Goal: Task Accomplishment & Management: Manage account settings

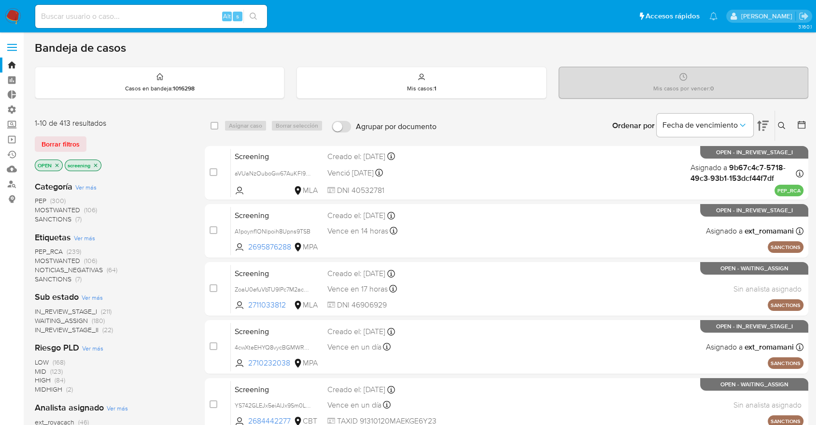
click at [17, 13] on img at bounding box center [13, 16] width 16 height 16
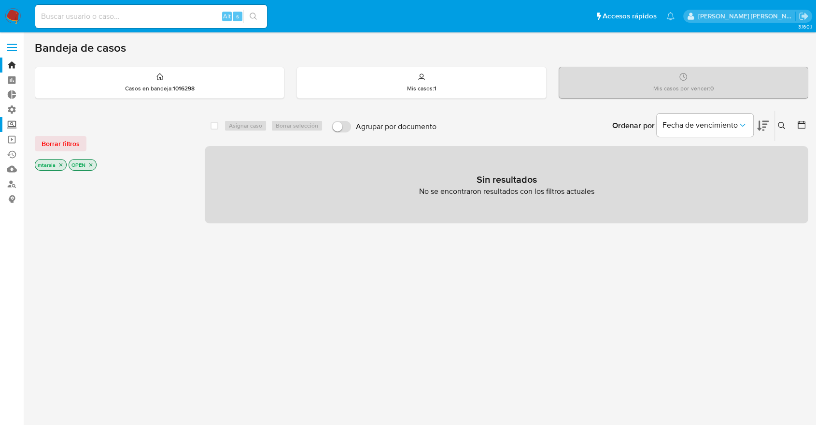
click at [15, 119] on label "Screening" at bounding box center [57, 124] width 115 height 15
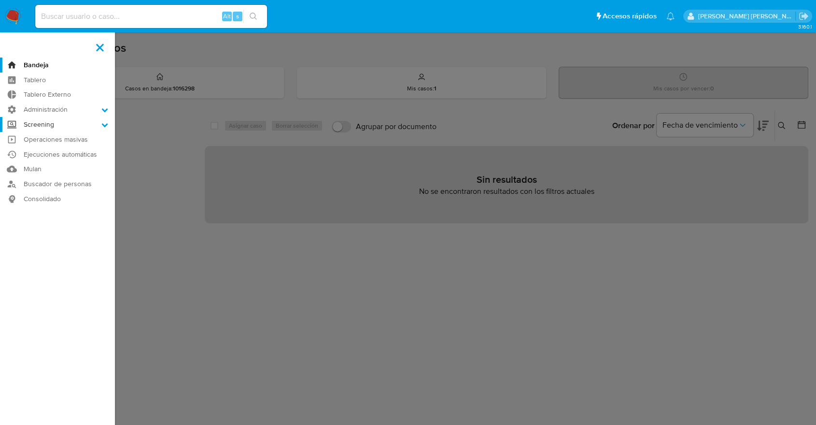
click at [0, 0] on input "Screening" at bounding box center [0, 0] width 0 height 0
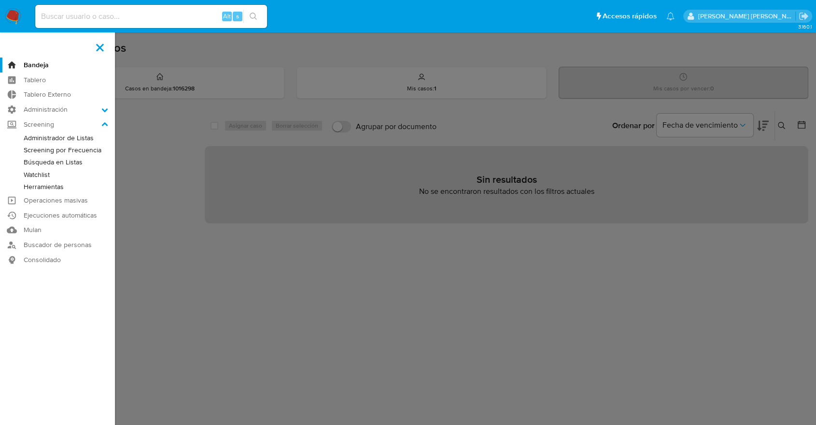
click at [29, 147] on link "Screening por Frecuencia" at bounding box center [57, 150] width 115 height 12
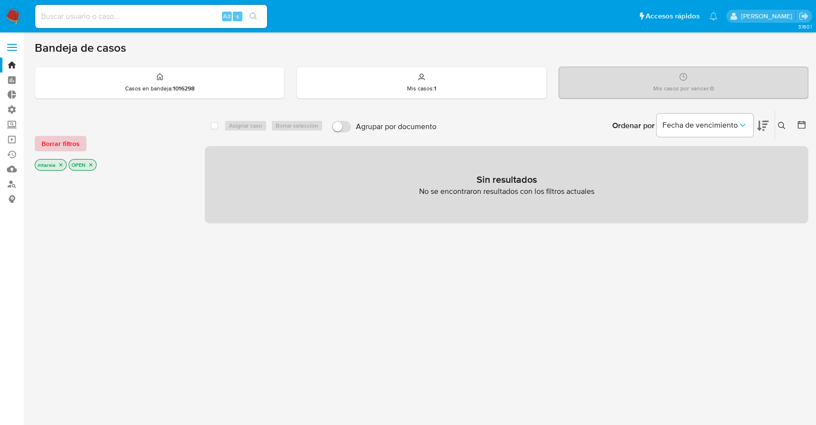
click at [81, 142] on button "Borrar filtros" at bounding box center [61, 143] width 52 height 15
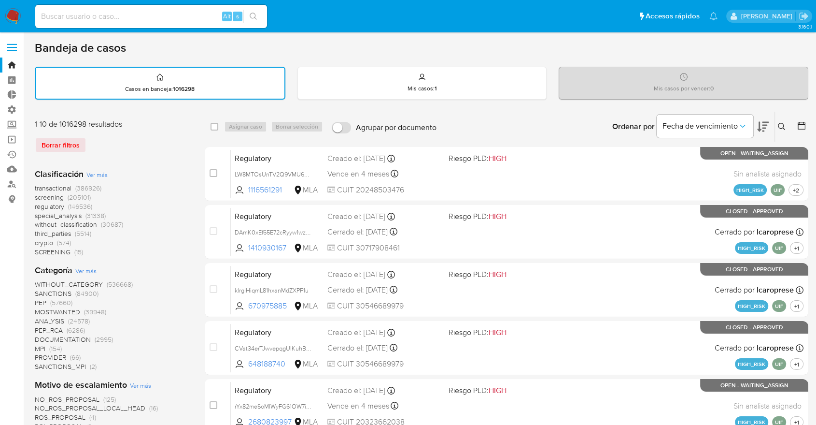
click at [40, 193] on span "screening" at bounding box center [49, 197] width 29 height 10
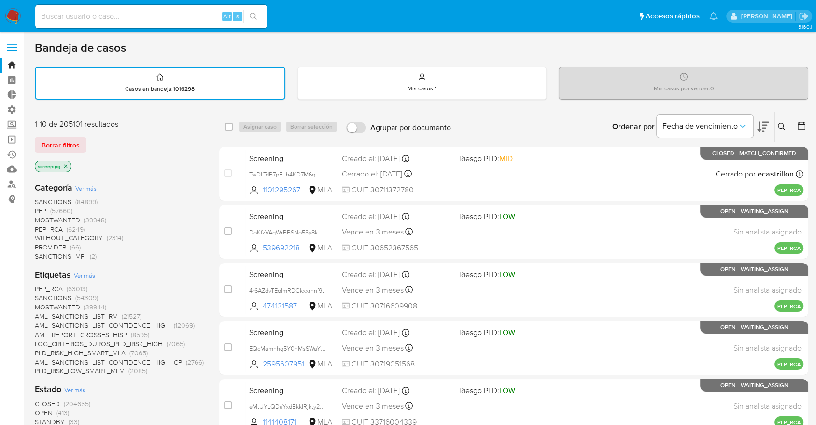
click at [765, 123] on icon at bounding box center [763, 127] width 12 height 12
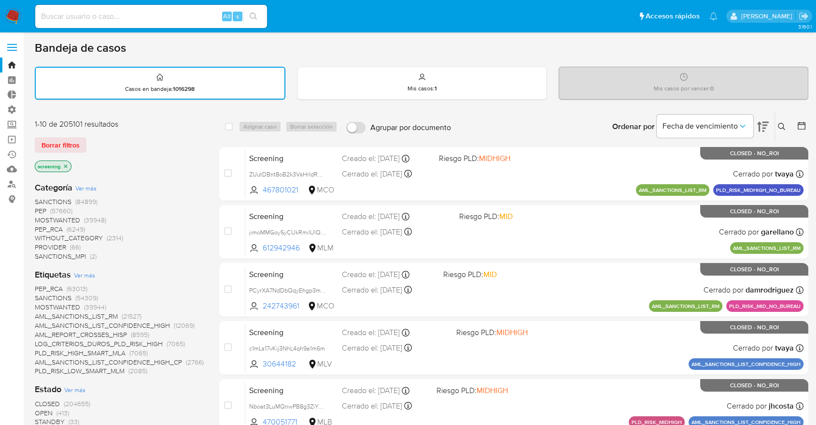
click at [41, 410] on span "OPEN" at bounding box center [44, 413] width 18 height 10
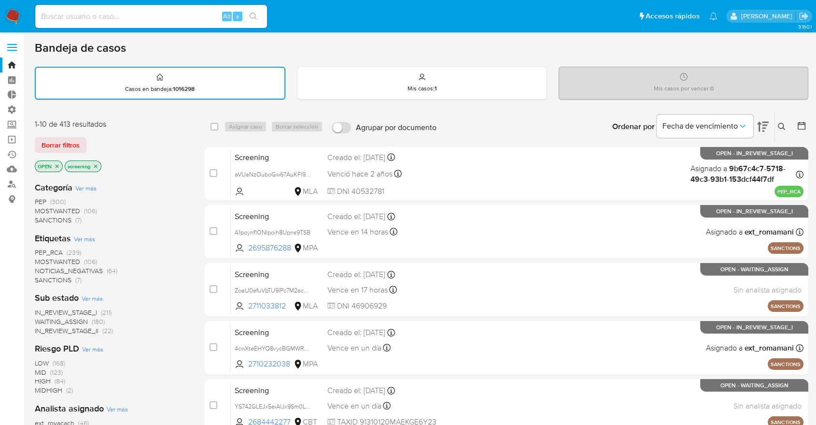
click at [39, 276] on span "SANCTIONS" at bounding box center [53, 280] width 37 height 10
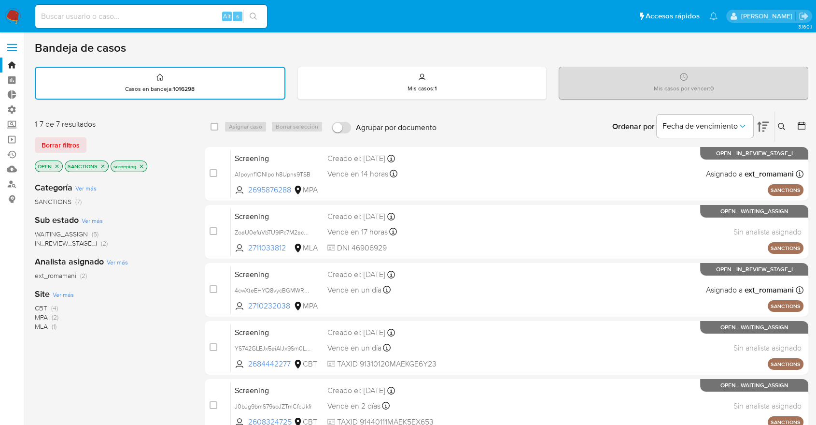
click at [37, 303] on span "CBT" at bounding box center [41, 308] width 13 height 10
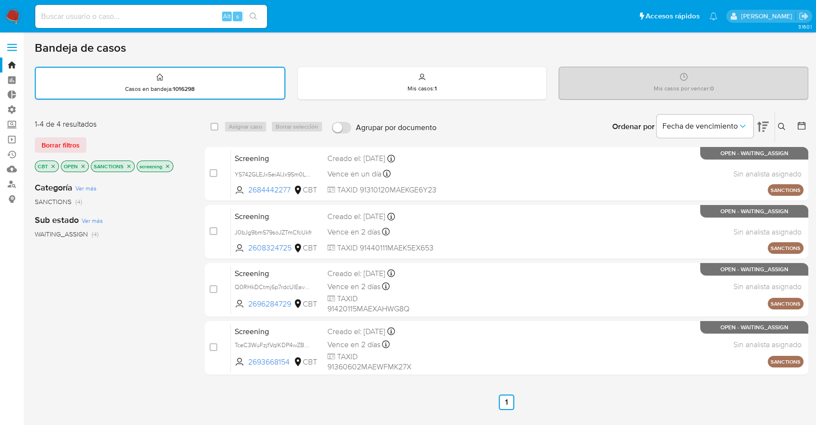
click at [56, 165] on icon "close-filter" at bounding box center [53, 166] width 6 height 6
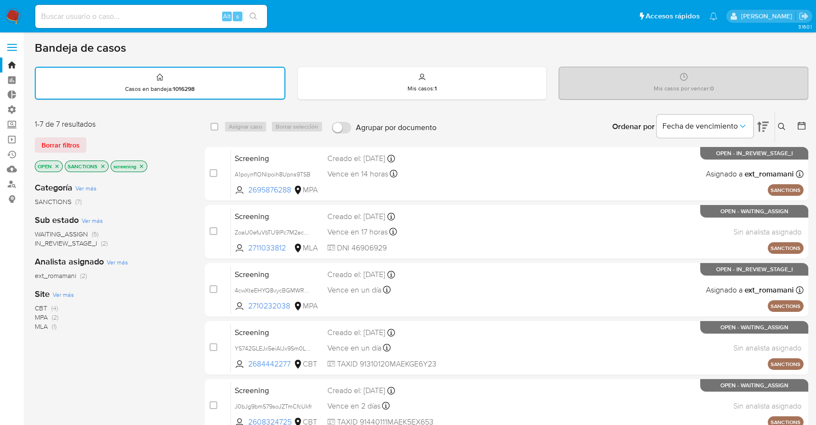
click at [58, 290] on span "Ver más" at bounding box center [63, 294] width 21 height 9
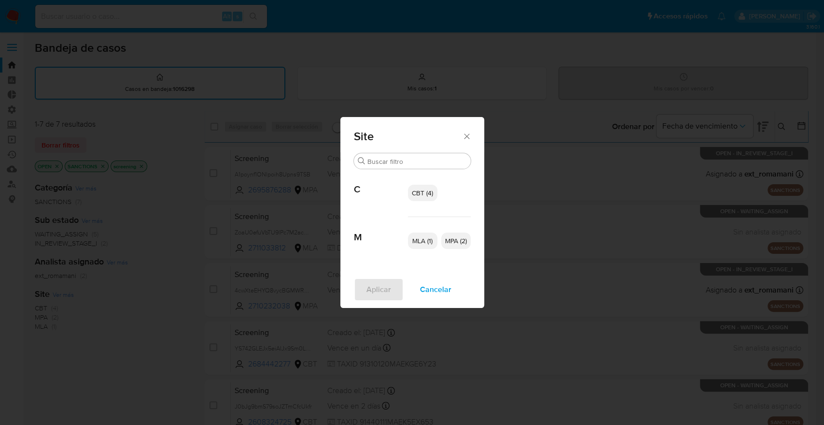
click at [424, 194] on span "CBT (4)" at bounding box center [422, 193] width 21 height 10
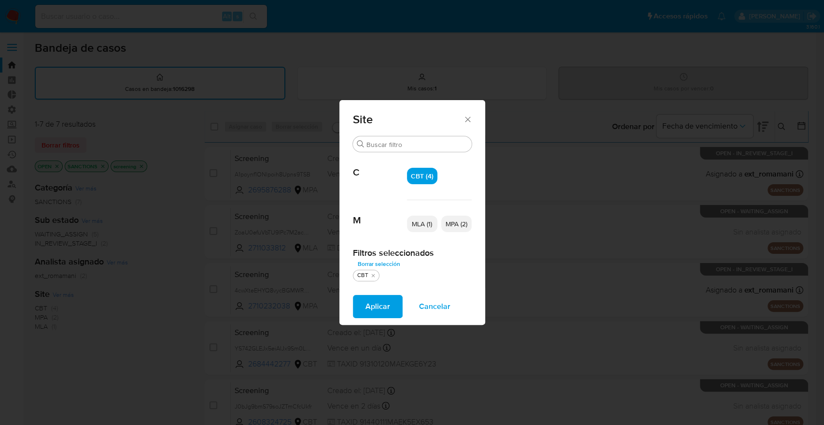
click at [446, 223] on span "MPA (2)" at bounding box center [457, 224] width 22 height 10
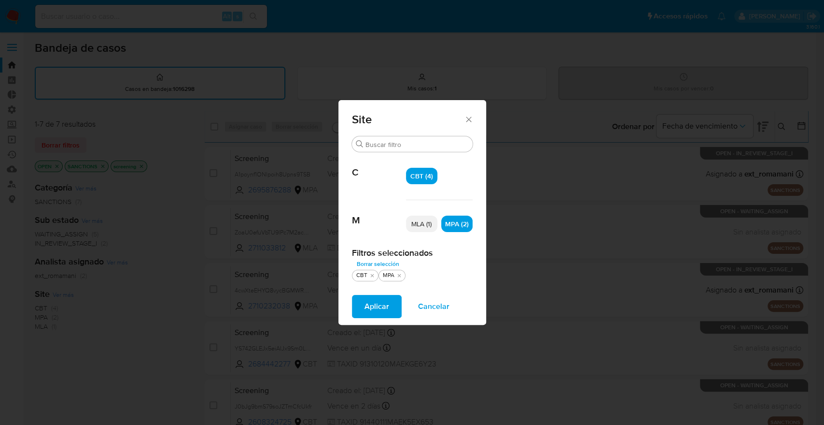
click at [398, 301] on button "Aplicar" at bounding box center [377, 306] width 50 height 23
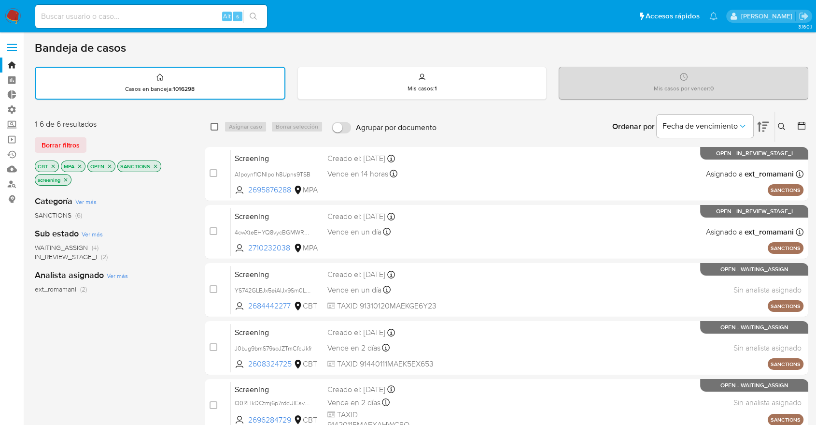
click at [217, 128] on input "checkbox" at bounding box center [215, 127] width 8 height 8
checkbox input "true"
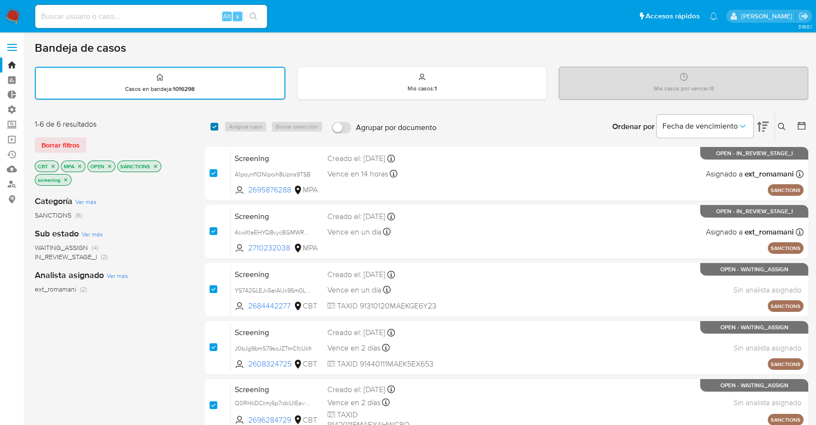
checkbox input "true"
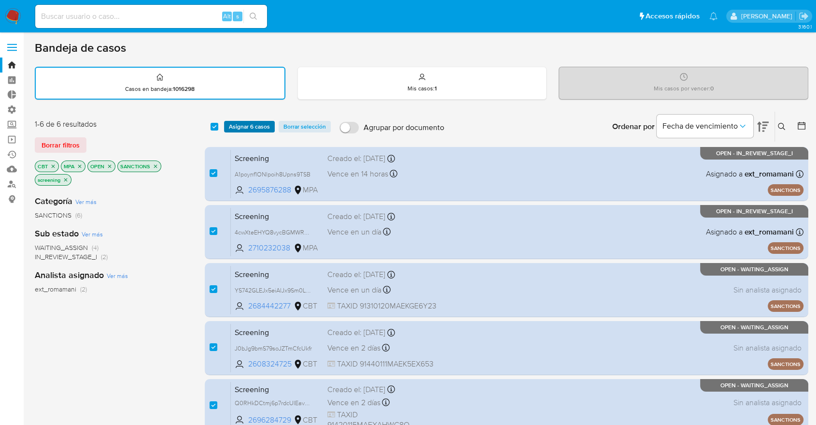
click at [238, 128] on span "Asignar 6 casos" at bounding box center [249, 127] width 41 height 10
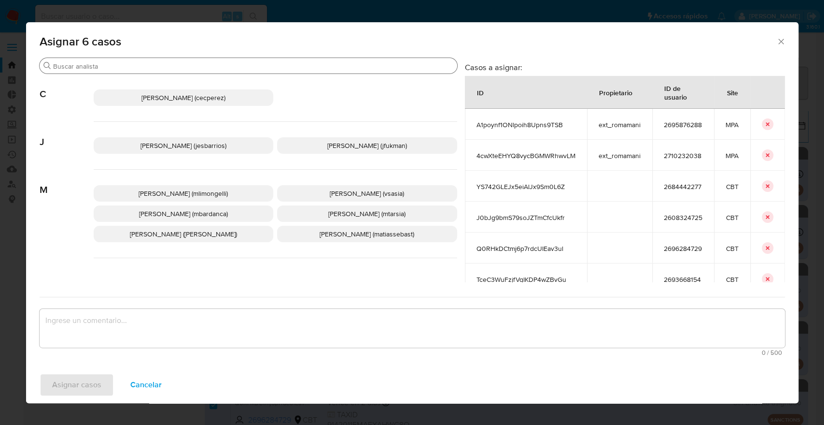
click at [213, 72] on div "Buscar" at bounding box center [249, 65] width 418 height 15
click at [213, 71] on div "Buscar" at bounding box center [249, 65] width 418 height 15
click at [213, 70] on input "Buscar" at bounding box center [253, 66] width 400 height 9
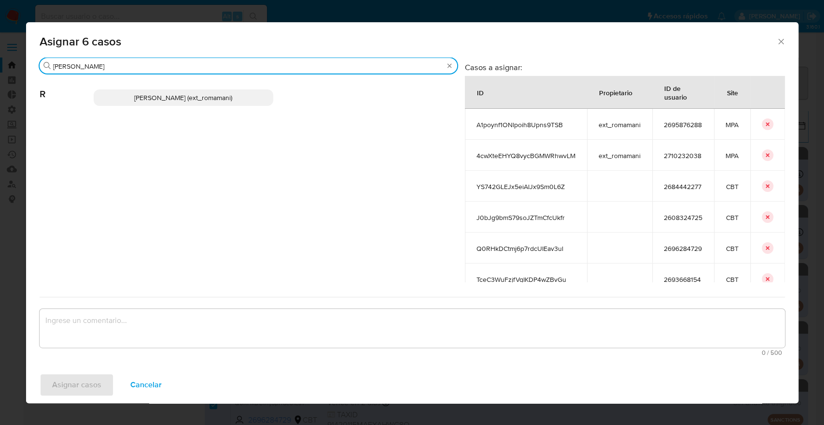
type input "rosa"
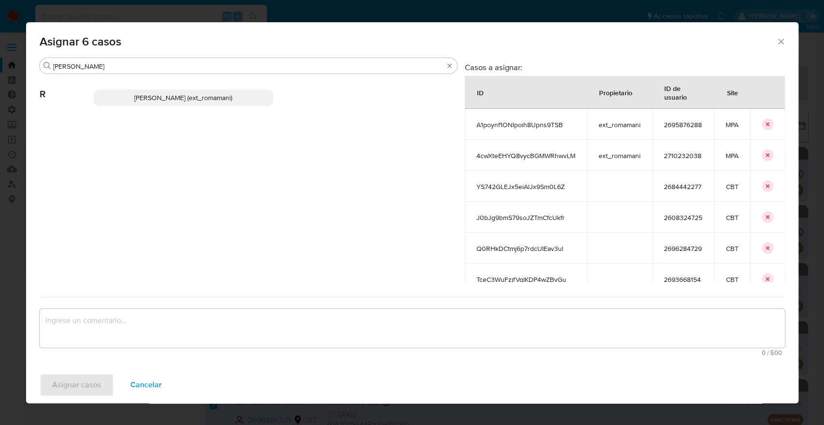
click at [243, 101] on p "Rosalia Mamani (ext_romamani)" at bounding box center [184, 97] width 180 height 16
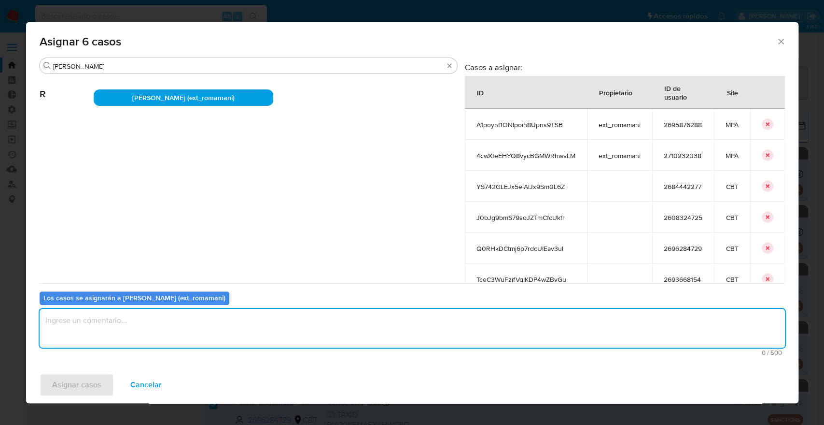
click at [156, 337] on textarea "assign-modal" at bounding box center [413, 328] width 746 height 39
drag, startPoint x: 156, startPoint y: 328, endPoint x: 42, endPoint y: 325, distance: 113.6
click at [42, 325] on textarea "Asignación." at bounding box center [413, 328] width 746 height 39
type textarea "Asignación."
click at [102, 382] on button "Asignar casos" at bounding box center [77, 384] width 74 height 23
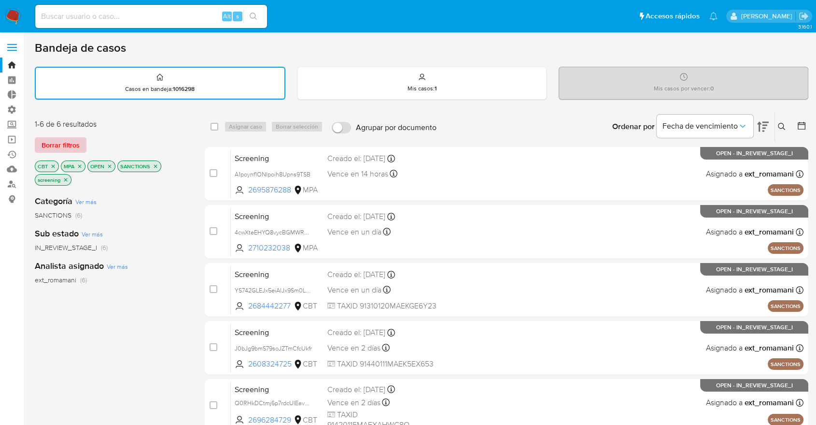
click at [77, 145] on span "Borrar filtros" at bounding box center [61, 145] width 38 height 14
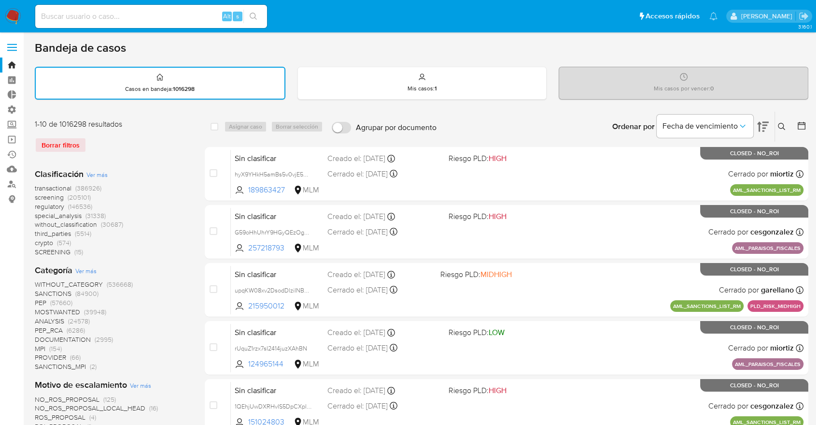
click at [38, 204] on span "regulatory" at bounding box center [49, 206] width 29 height 10
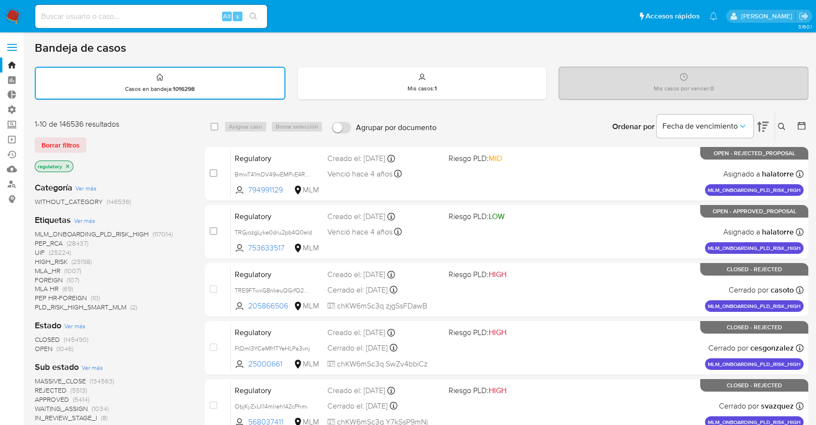
click at [39, 344] on span "OPEN" at bounding box center [44, 348] width 18 height 10
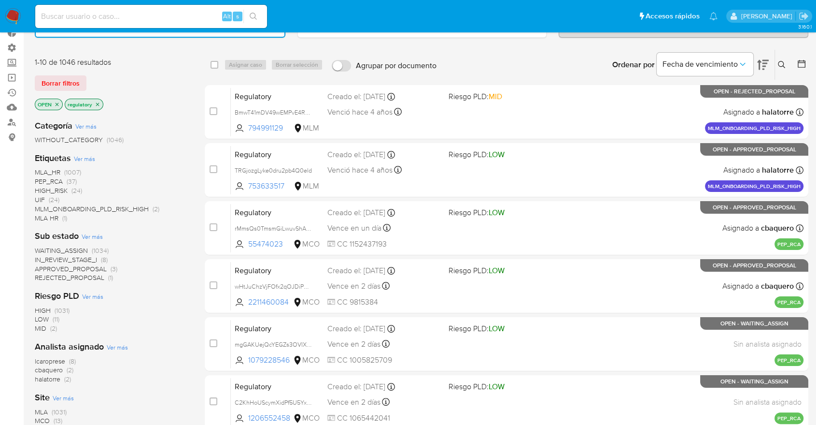
scroll to position [214, 0]
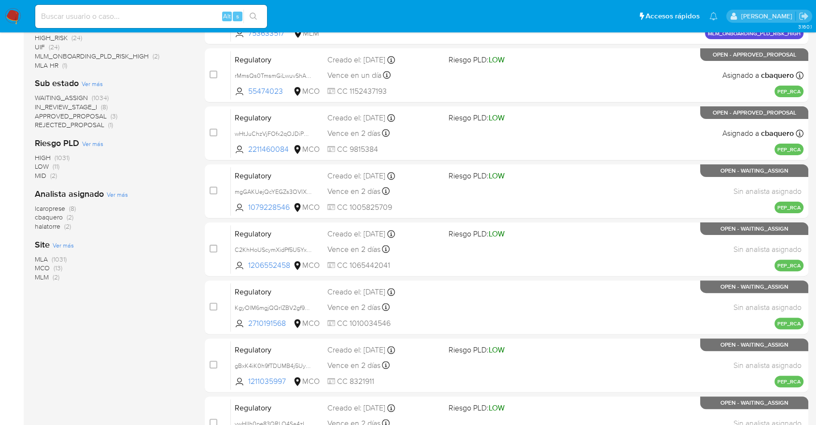
click at [41, 266] on span "MCO" at bounding box center [42, 268] width 15 height 10
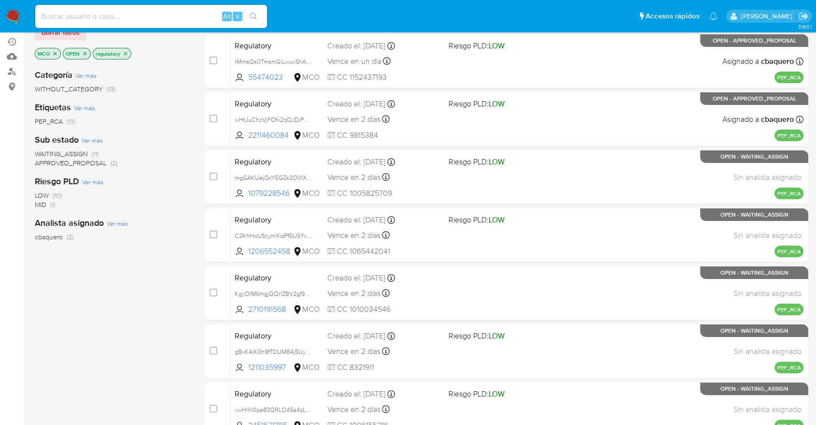
scroll to position [107, 0]
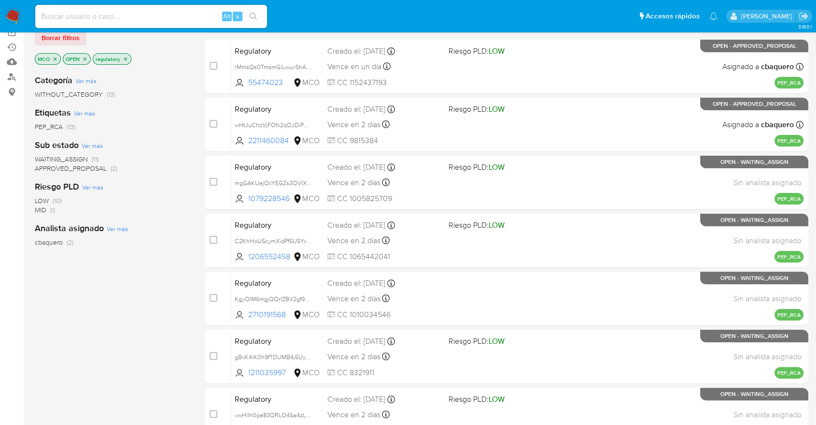
click at [42, 158] on span "WAITING_ASSIGN" at bounding box center [61, 159] width 53 height 10
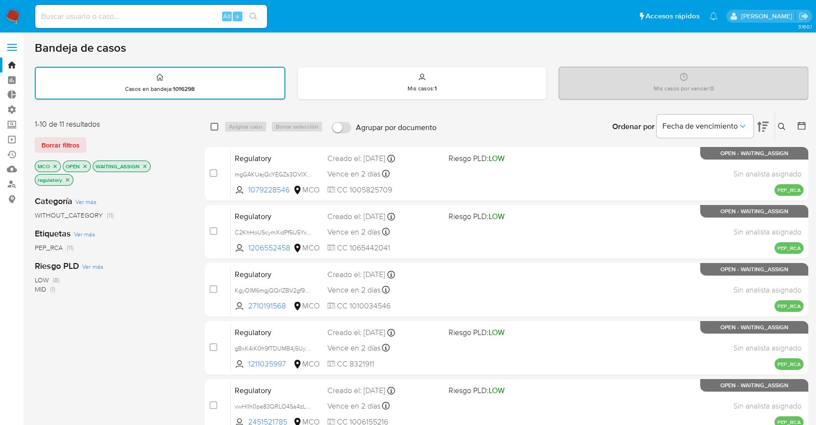
click at [217, 127] on input "checkbox" at bounding box center [215, 127] width 8 height 8
checkbox input "true"
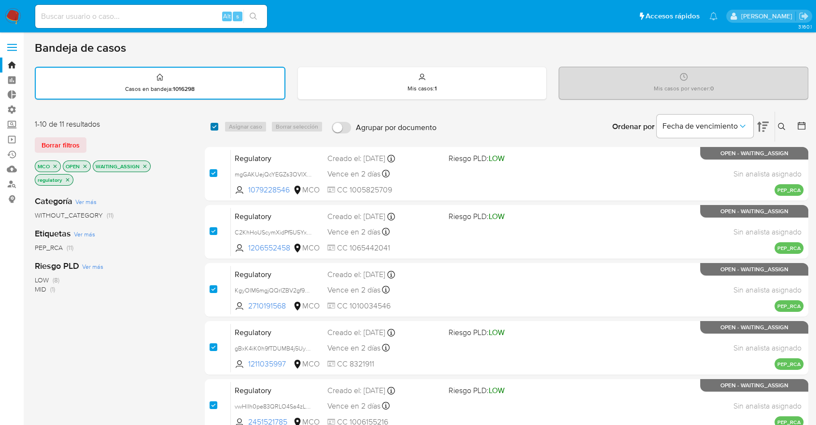
checkbox input "true"
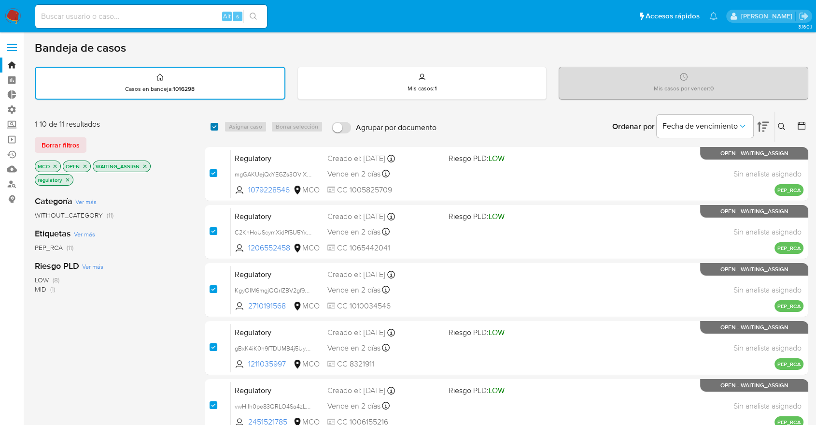
checkbox input "true"
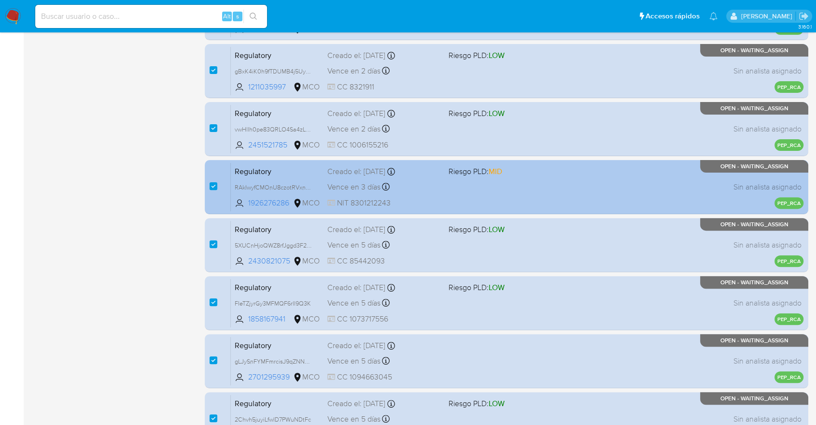
scroll to position [373, 0]
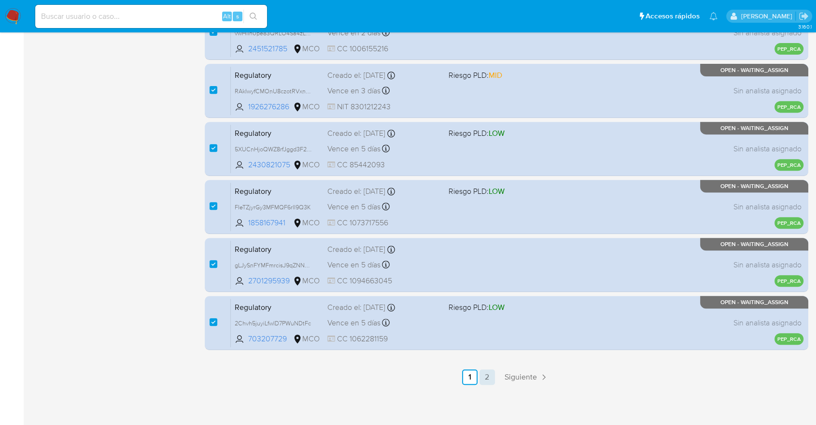
click at [493, 375] on link "2" at bounding box center [487, 376] width 15 height 15
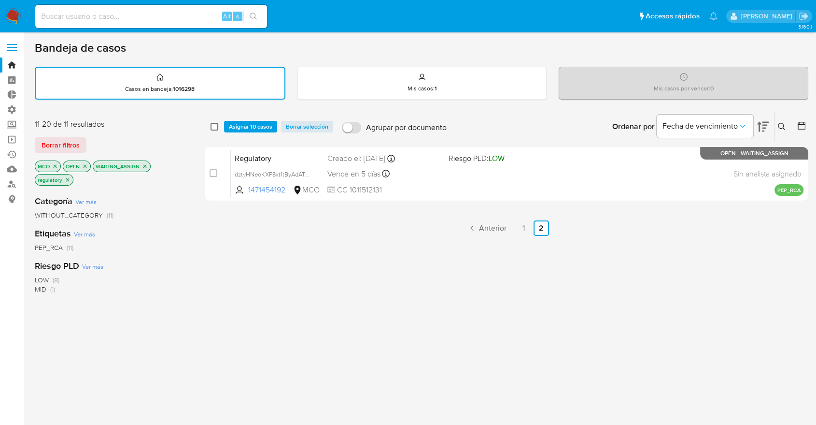
click at [213, 125] on input "checkbox" at bounding box center [215, 127] width 8 height 8
checkbox input "true"
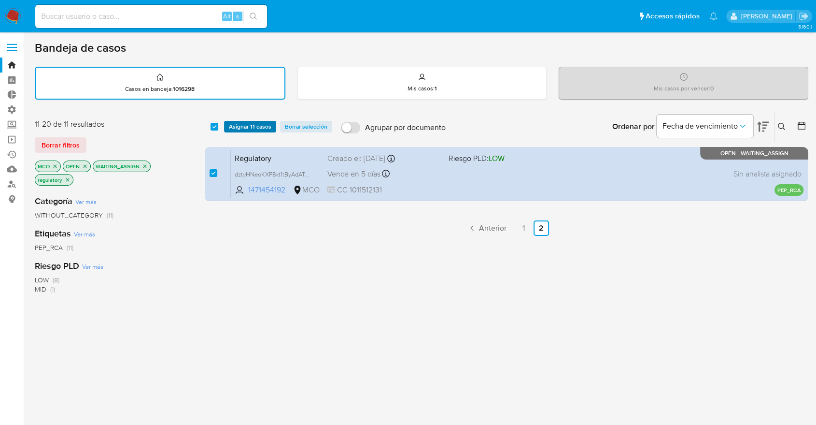
click at [229, 125] on span "Asignar 11 casos" at bounding box center [250, 127] width 43 height 10
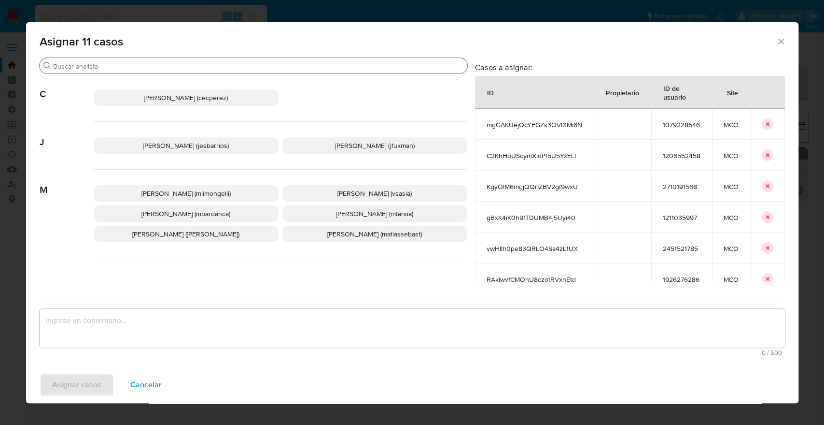
click at [201, 66] on input "Buscar" at bounding box center [258, 66] width 411 height 9
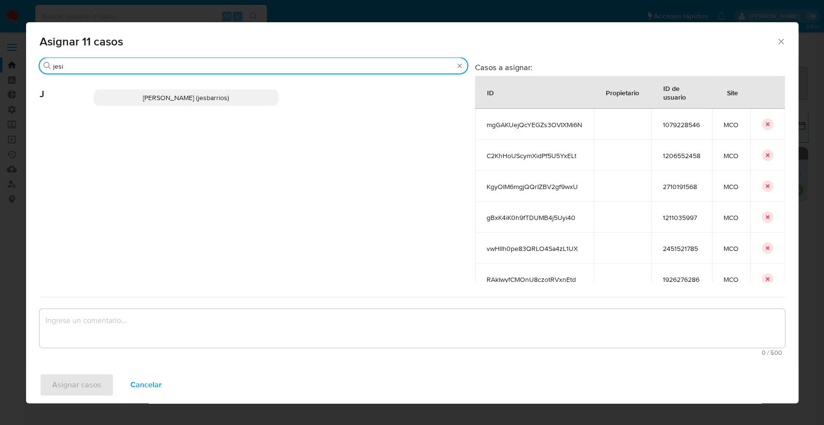
type input "jesi"
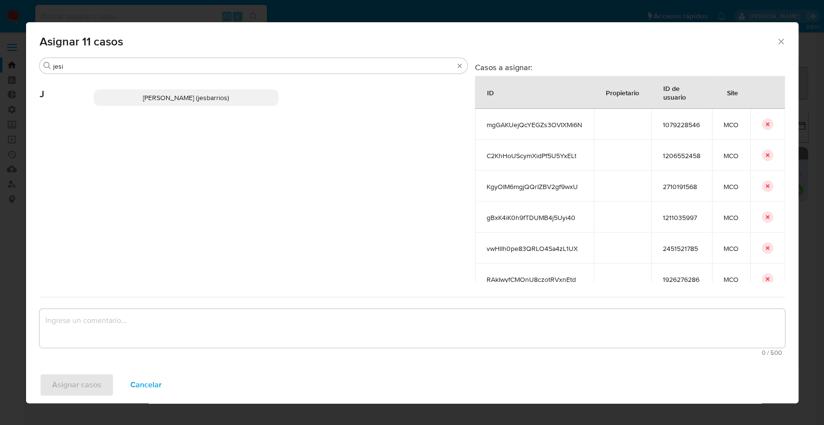
click at [245, 102] on p "Jesica Iris Barrios Leita (jesbarrios)" at bounding box center [186, 97] width 185 height 16
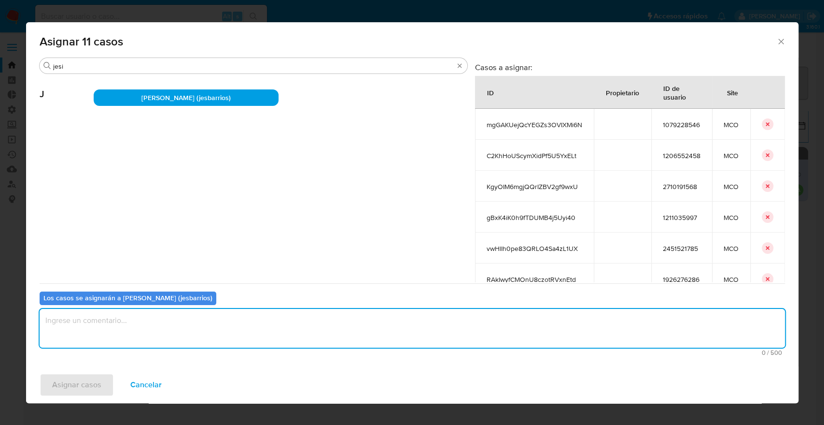
click at [209, 312] on textarea "assign-modal" at bounding box center [413, 328] width 746 height 39
paste textarea "Asignación."
type textarea "Asignación."
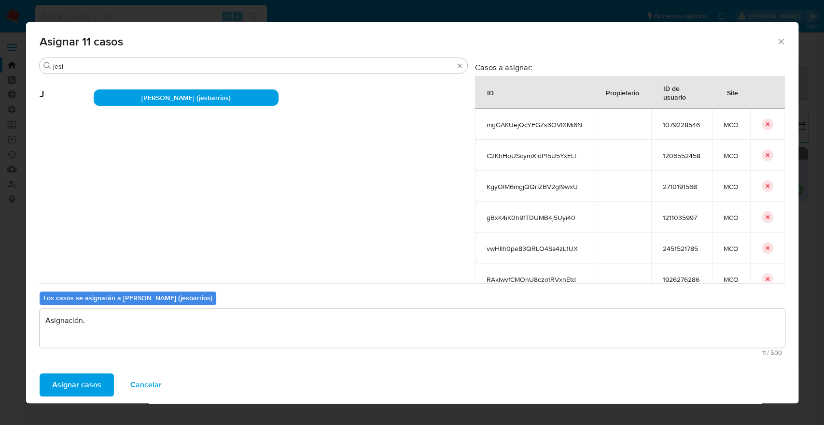
click at [110, 383] on button "Asignar casos" at bounding box center [77, 384] width 74 height 23
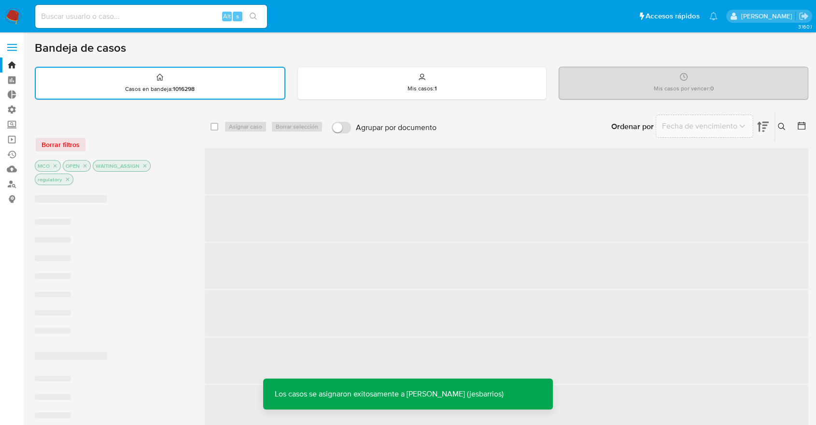
click at [552, 116] on div "Ordenar por Fecha de vencimiento No es posible ordenar los resultados mientras …" at bounding box center [624, 127] width 367 height 30
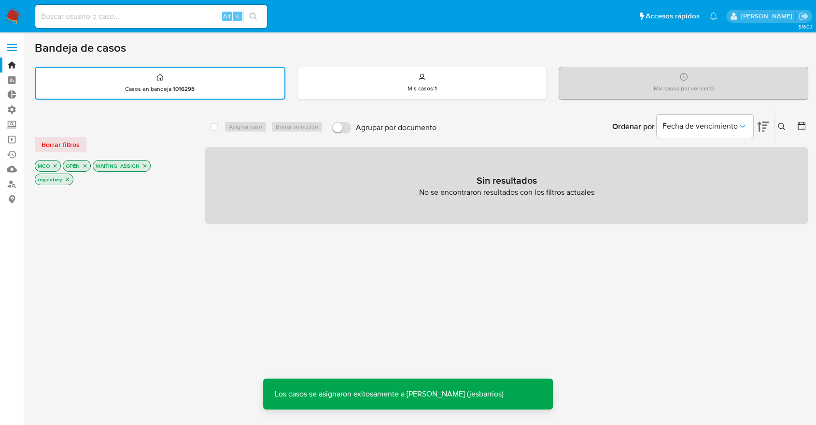
click at [549, 144] on div "select-all-cases-checkbox Asignar caso Borrar selección Agrupar por documento O…" at bounding box center [507, 167] width 604 height 113
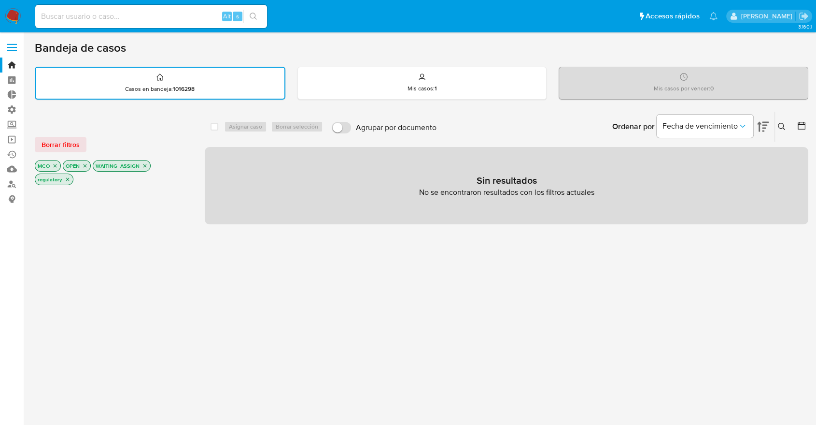
click at [536, 128] on div "Ordenar por Fecha de vencimiento No es posible ordenar los resultados mientras …" at bounding box center [624, 127] width 367 height 30
click at [79, 143] on span "Borrar filtros" at bounding box center [61, 145] width 38 height 14
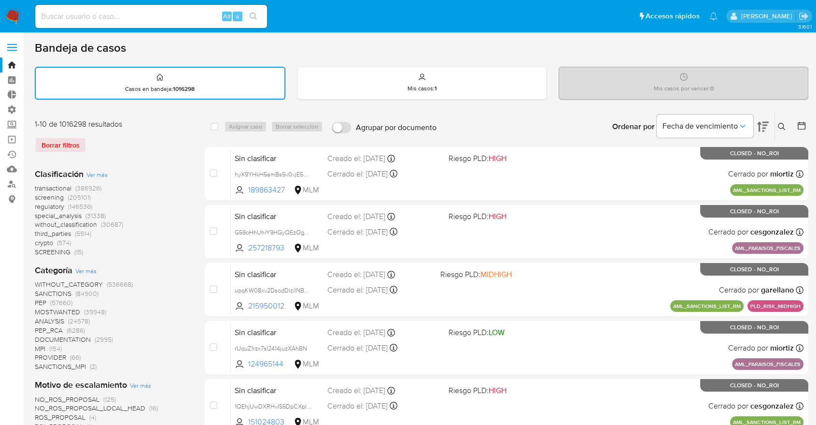
click at [115, 130] on div "1-10 de 1016298 resultados Borrar filtros" at bounding box center [112, 140] width 155 height 42
click at [36, 197] on span "screening" at bounding box center [49, 197] width 29 height 10
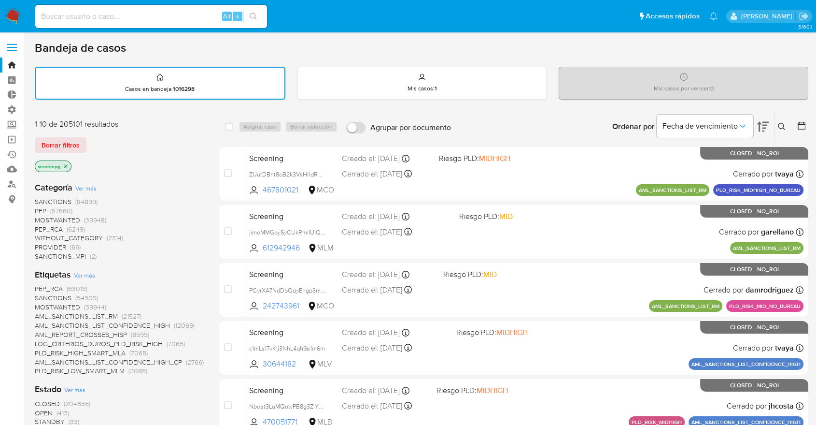
scroll to position [54, 0]
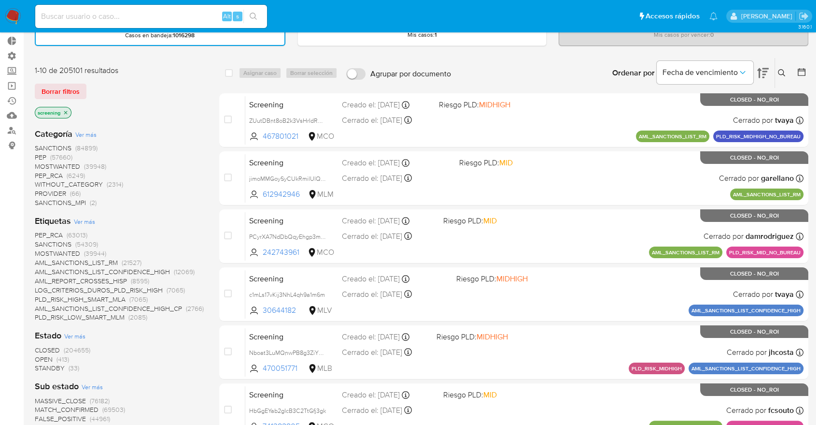
click at [41, 357] on span "OPEN" at bounding box center [44, 359] width 18 height 10
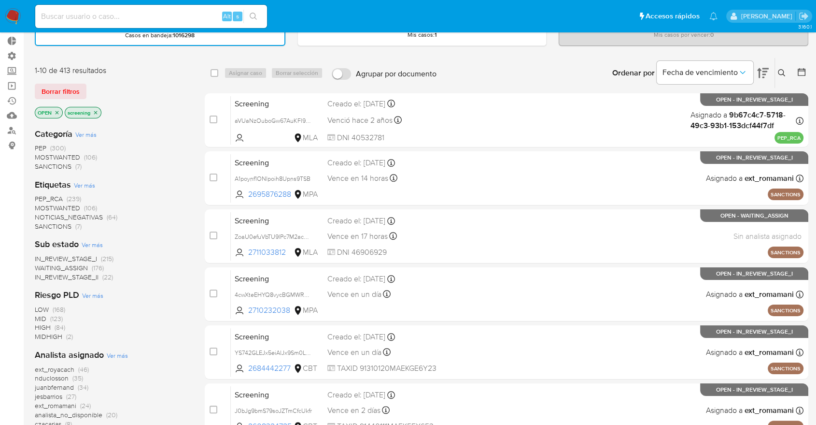
click at [46, 207] on span "MOSTWANTED" at bounding box center [57, 208] width 45 height 10
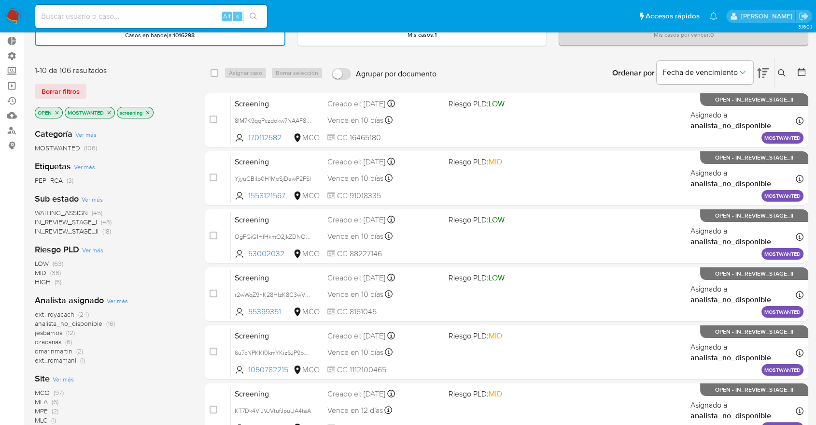
click at [103, 87] on div "Borrar filtros" at bounding box center [112, 91] width 155 height 15
click at [59, 379] on span "Ver más" at bounding box center [63, 378] width 21 height 9
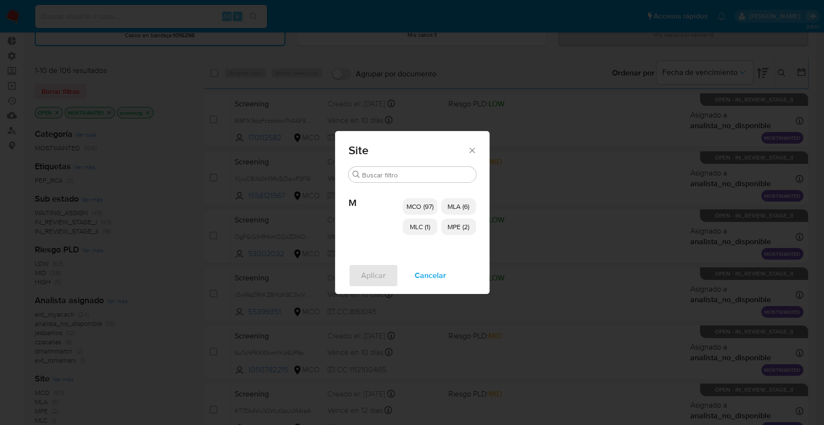
click at [413, 212] on p "MCO (97)" at bounding box center [420, 206] width 35 height 16
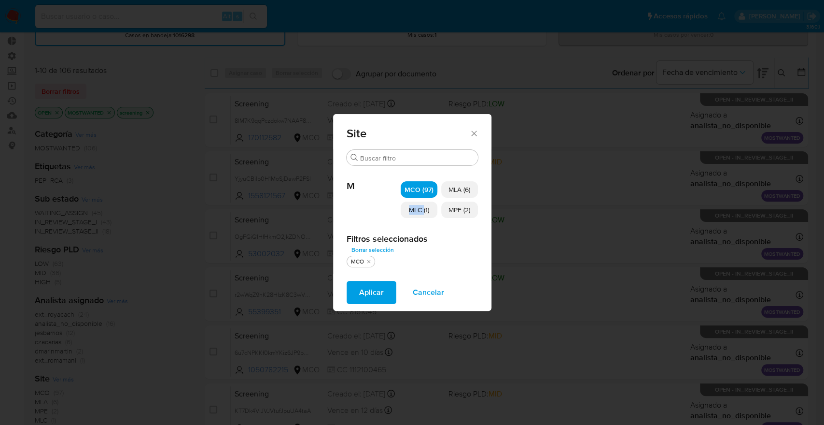
click at [413, 212] on span "MLC (1)" at bounding box center [419, 210] width 20 height 10
click at [454, 213] on span "MPE (2)" at bounding box center [460, 210] width 22 height 10
click at [377, 287] on span "Aplicar" at bounding box center [371, 292] width 25 height 21
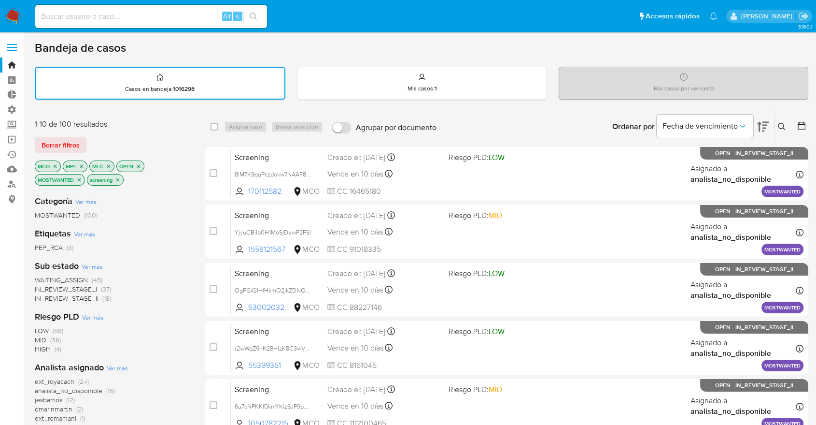
click at [146, 125] on div "1-10 de 100 resultados" at bounding box center [112, 124] width 155 height 11
click at [42, 276] on span "WAITING_ASSIGN" at bounding box center [61, 280] width 53 height 10
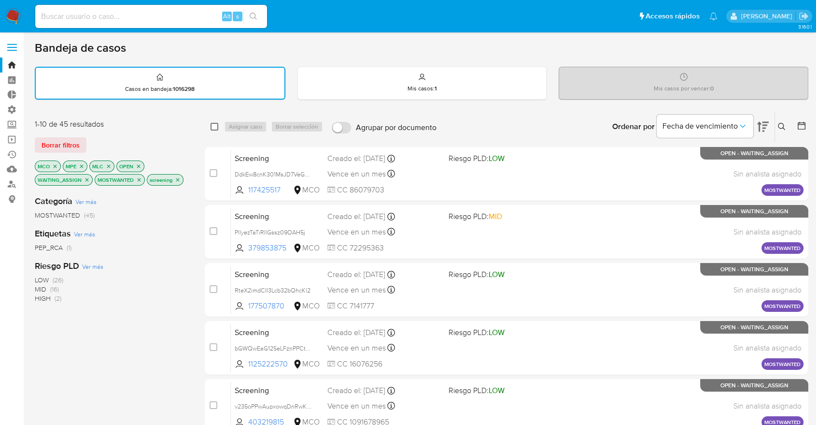
click at [216, 128] on input "checkbox" at bounding box center [215, 127] width 8 height 8
checkbox input "true"
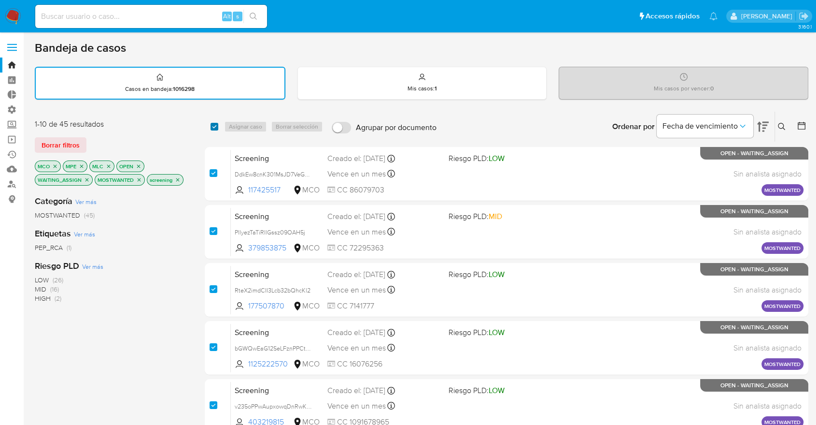
checkbox input "true"
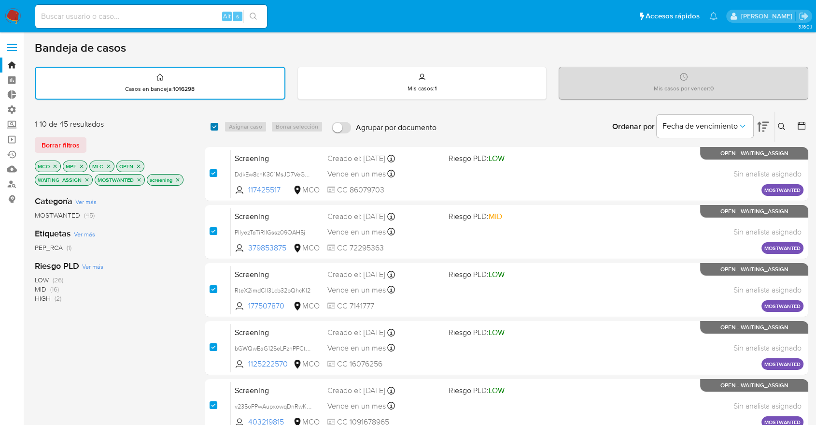
checkbox input "true"
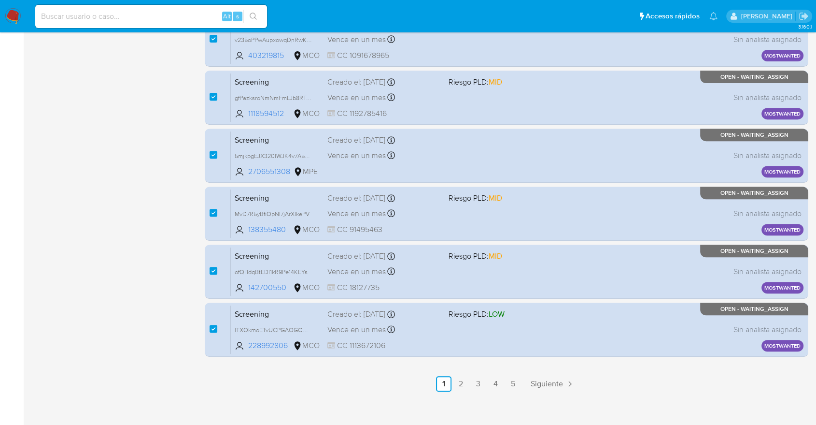
scroll to position [373, 0]
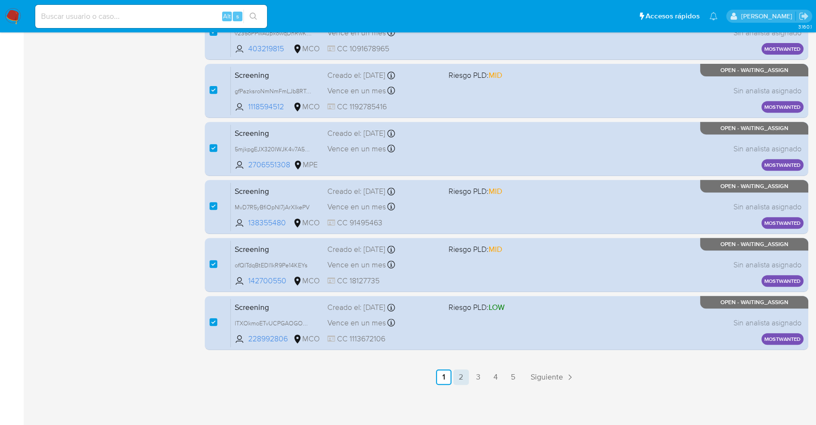
click at [458, 369] on link "2" at bounding box center [461, 376] width 15 height 15
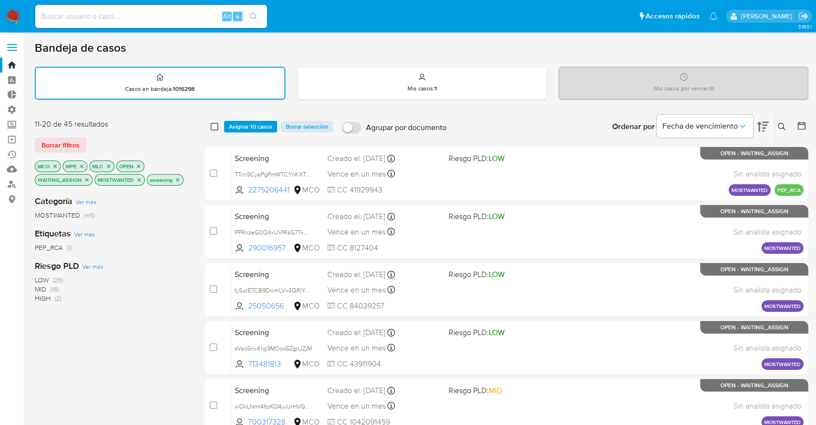
click at [216, 127] on input "checkbox" at bounding box center [215, 127] width 8 height 8
checkbox input "true"
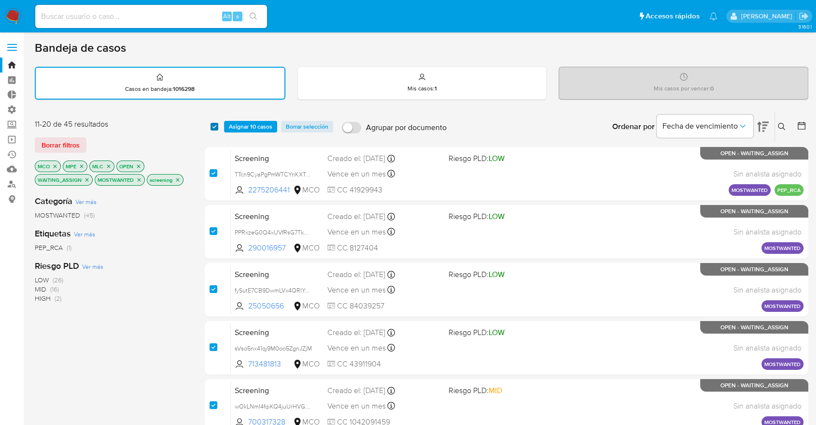
checkbox input "true"
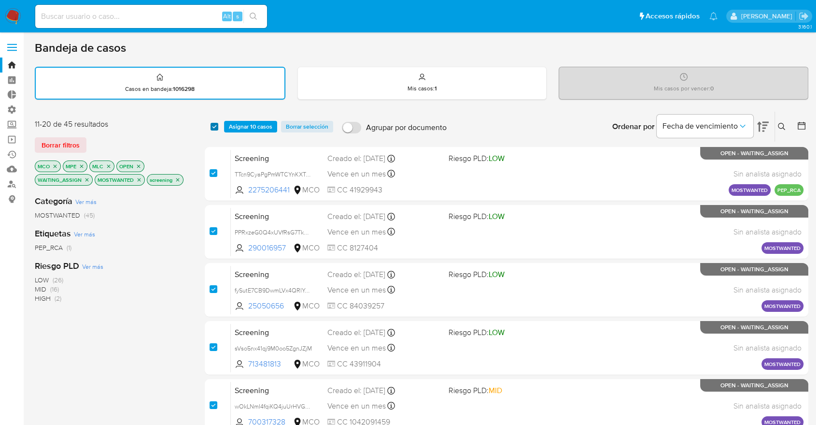
checkbox input "true"
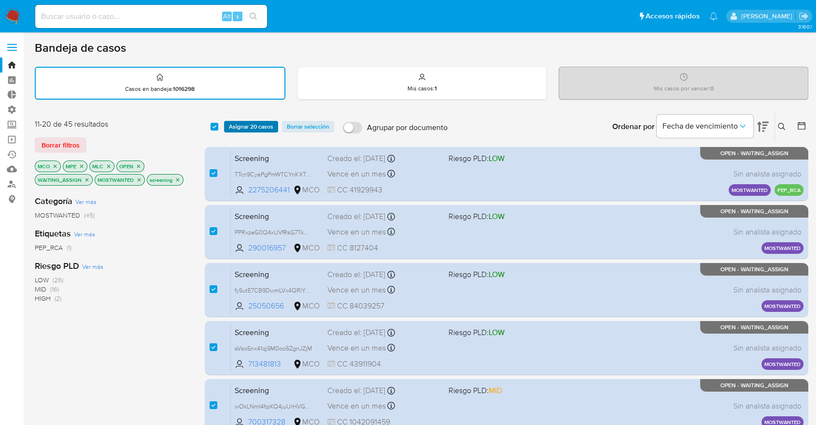
click at [228, 127] on button "Asignar 20 casos" at bounding box center [251, 127] width 54 height 12
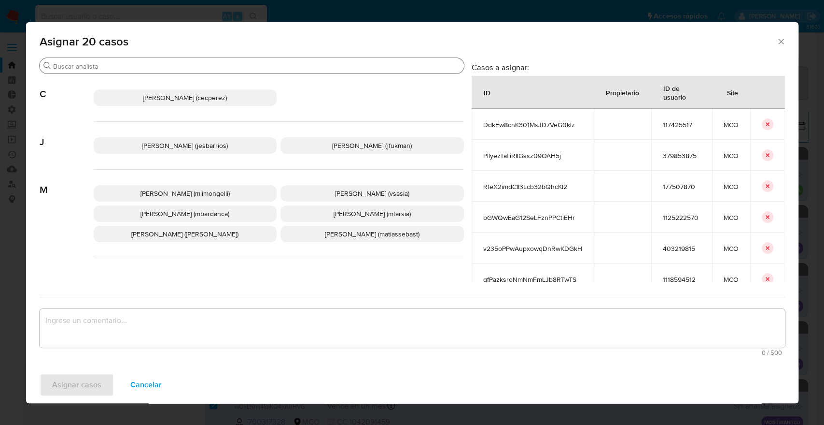
click at [193, 69] on input "Buscar" at bounding box center [256, 66] width 407 height 9
click at [150, 389] on span "Cancelar" at bounding box center [145, 384] width 31 height 21
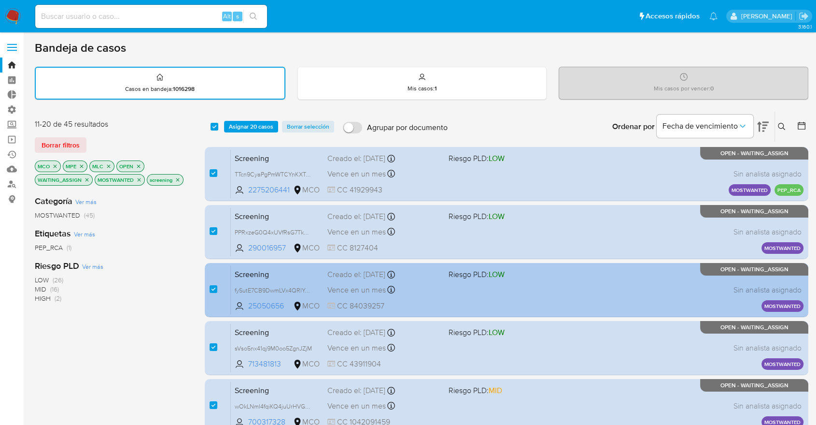
scroll to position [322, 0]
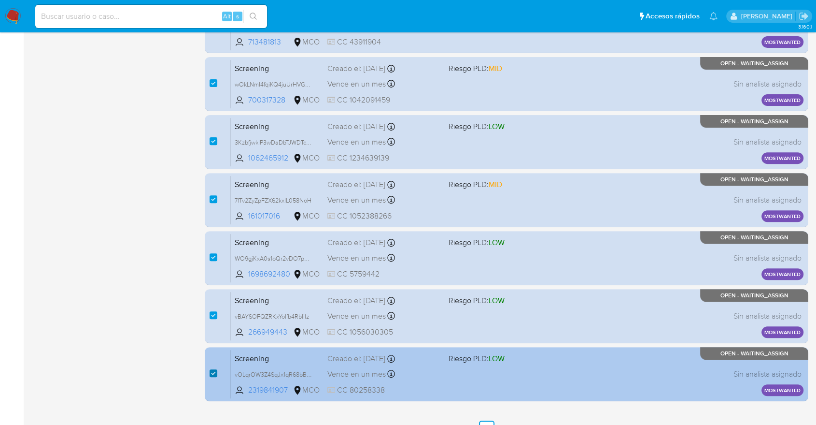
click at [210, 370] on input "checkbox" at bounding box center [214, 373] width 8 height 8
checkbox input "false"
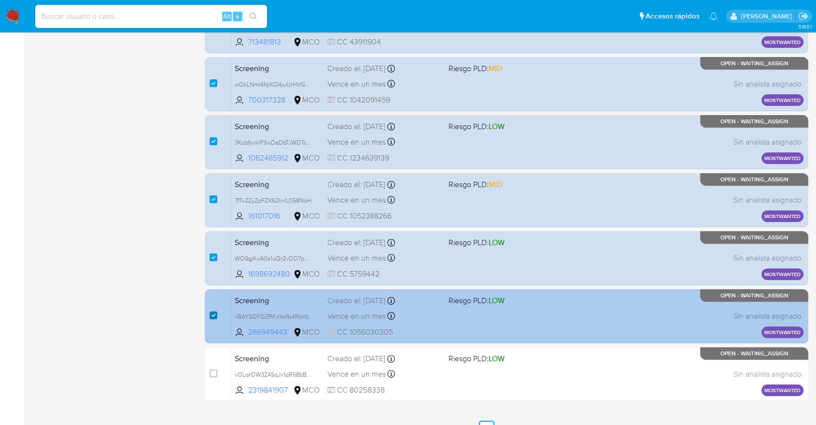
click at [216, 312] on input "checkbox" at bounding box center [214, 315] width 8 height 8
checkbox input "false"
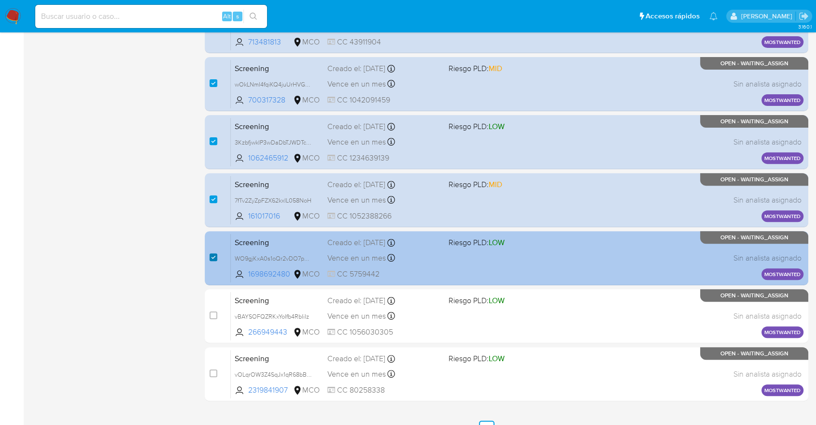
click at [213, 255] on input "checkbox" at bounding box center [214, 257] width 8 height 8
checkbox input "false"
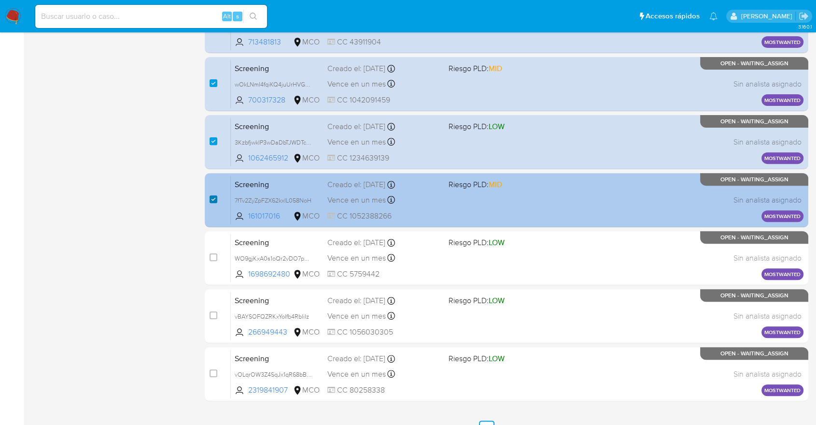
click at [213, 199] on input "checkbox" at bounding box center [214, 199] width 8 height 8
checkbox input "false"
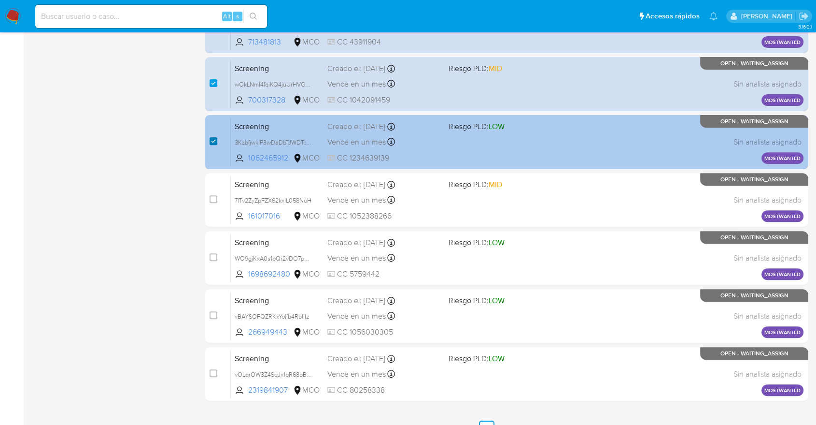
click at [214, 140] on input "checkbox" at bounding box center [214, 141] width 8 height 8
checkbox input "false"
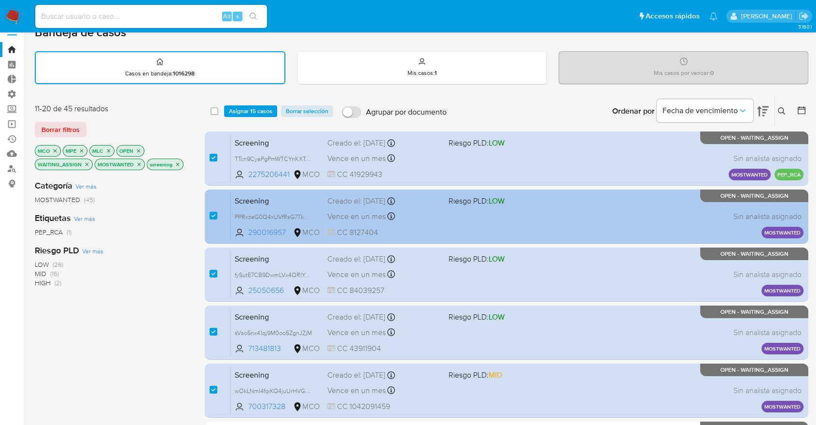
scroll to position [0, 0]
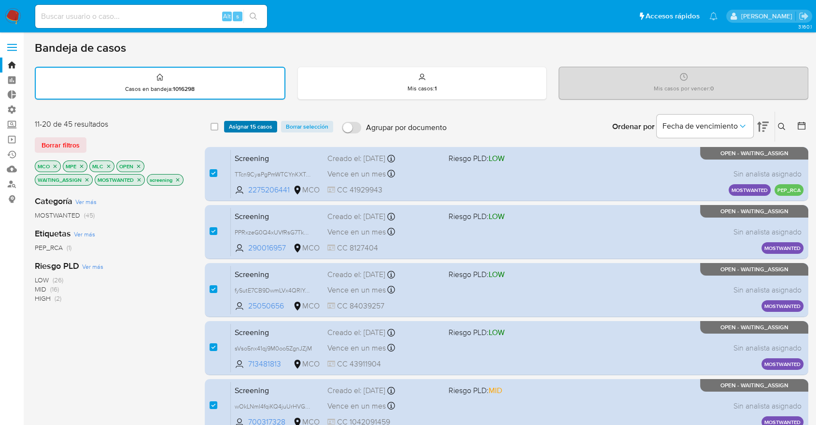
click at [272, 126] on button "Asignar 15 casos" at bounding box center [250, 127] width 53 height 12
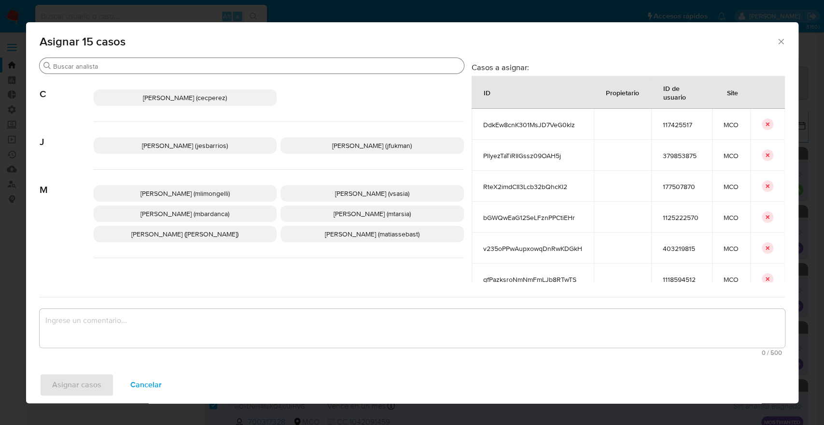
click at [225, 65] on input "Buscar" at bounding box center [256, 66] width 407 height 9
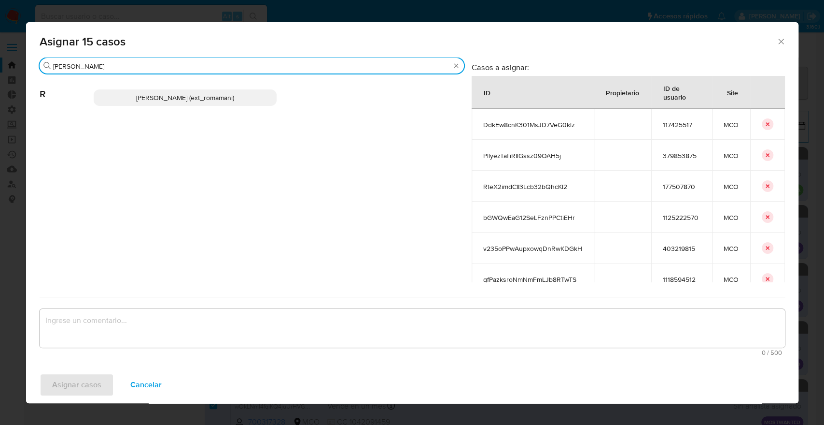
type input "rosa"
click at [243, 99] on p "Rosalia Mamani (ext_romamani)" at bounding box center [186, 97] width 184 height 16
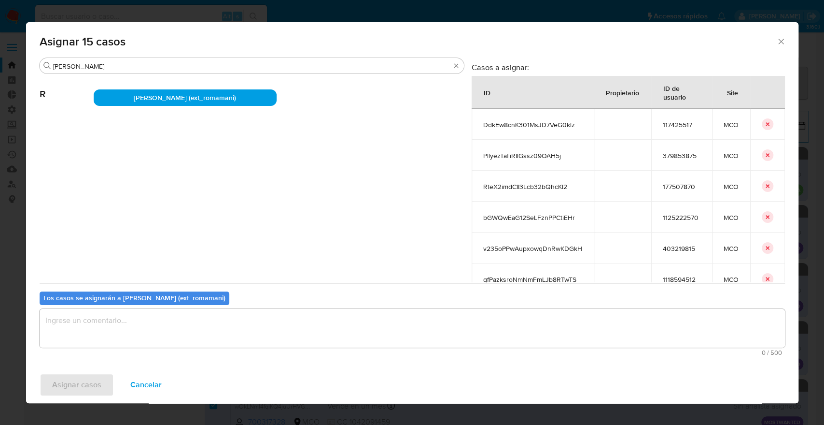
click at [228, 322] on textarea "assign-modal" at bounding box center [413, 328] width 746 height 39
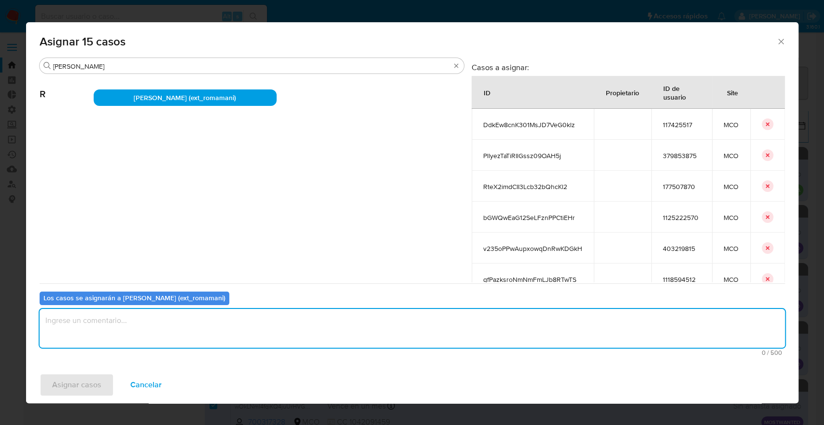
paste textarea "Asignación."
type textarea "Asignación."
click at [110, 382] on button "Asignar casos" at bounding box center [77, 384] width 74 height 23
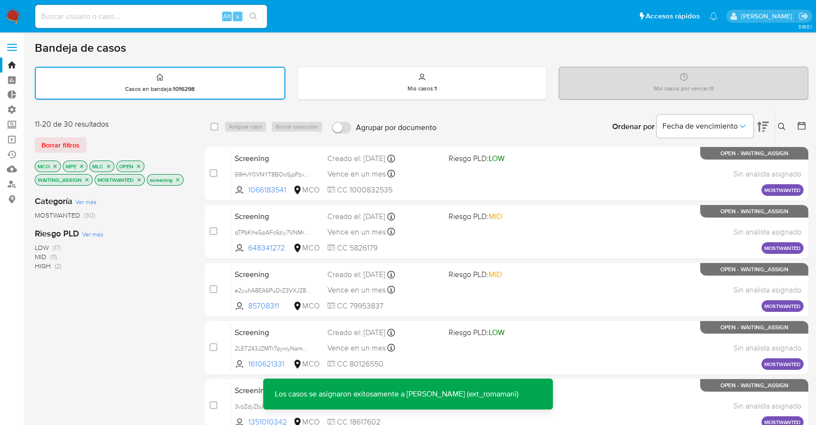
click at [561, 55] on div "Bandeja de casos" at bounding box center [422, 48] width 774 height 14
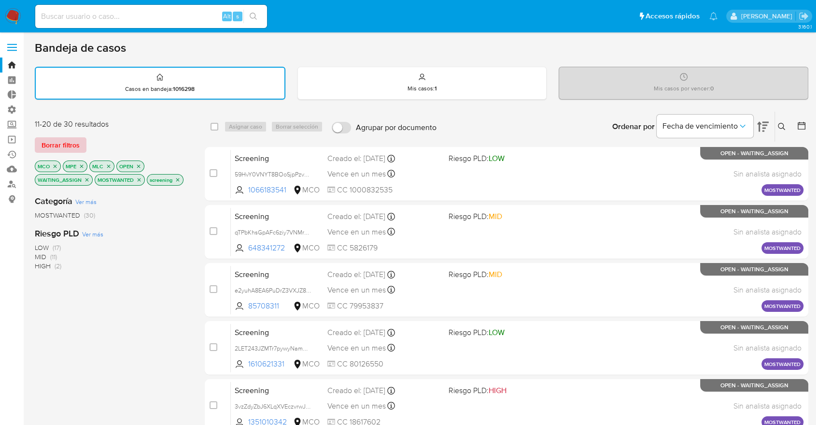
click at [78, 142] on span "Borrar filtros" at bounding box center [61, 145] width 38 height 14
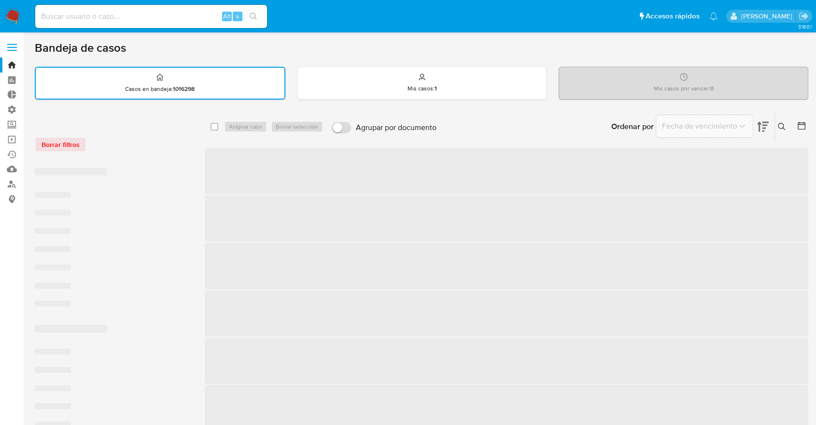
click at [122, 135] on div "Borrar filtros" at bounding box center [112, 139] width 155 height 41
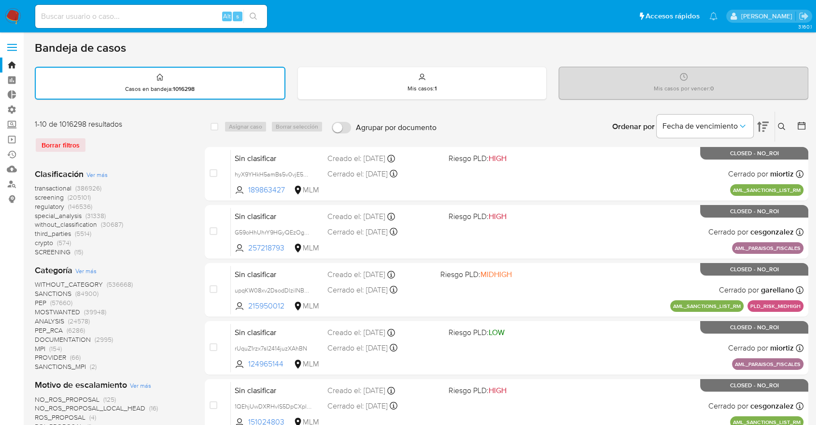
click at [36, 196] on span "screening" at bounding box center [49, 197] width 29 height 10
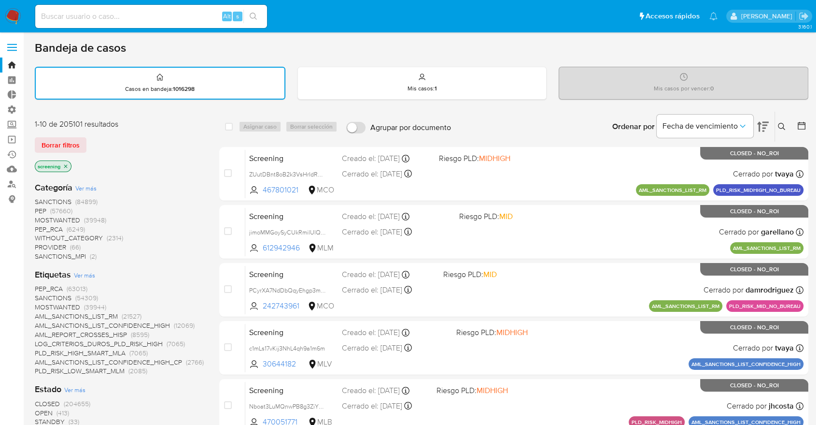
click at [40, 411] on span "OPEN" at bounding box center [44, 413] width 18 height 10
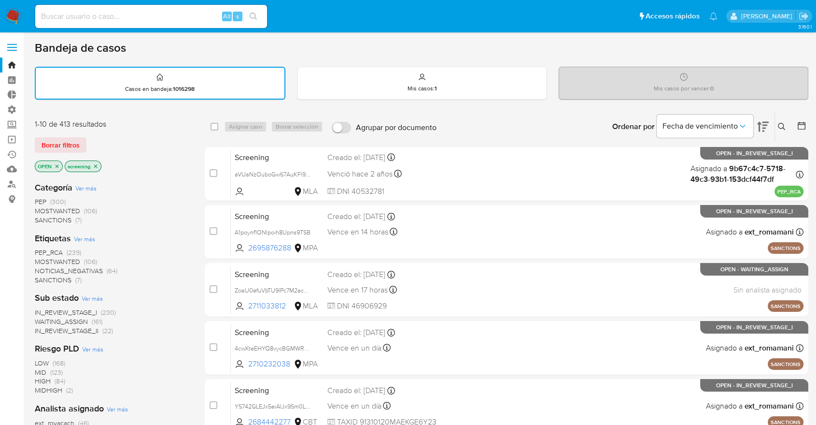
click at [37, 249] on span "PEP_RCA" at bounding box center [49, 252] width 28 height 10
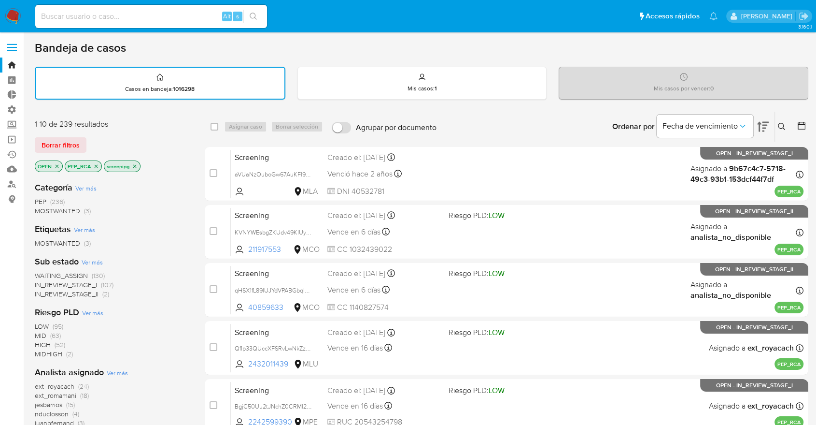
click at [118, 140] on div "Borrar filtros" at bounding box center [112, 144] width 155 height 15
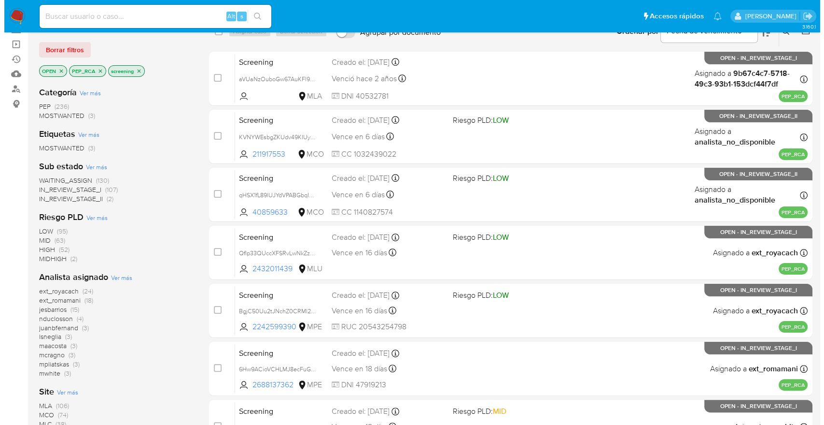
scroll to position [161, 0]
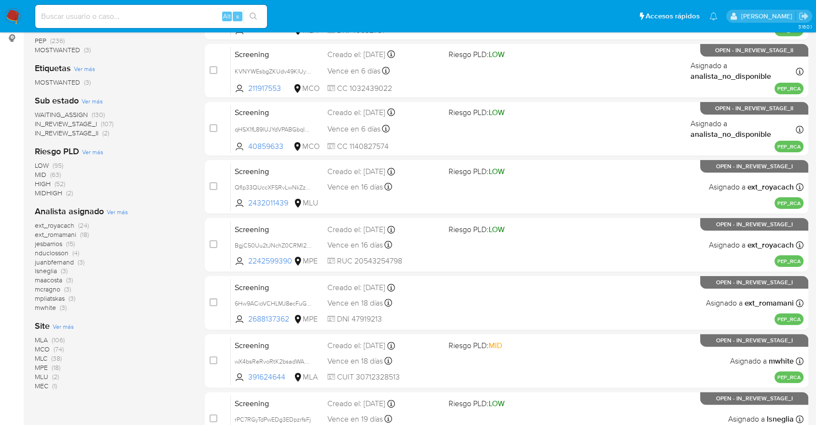
click at [57, 323] on span "Ver más" at bounding box center [63, 326] width 21 height 9
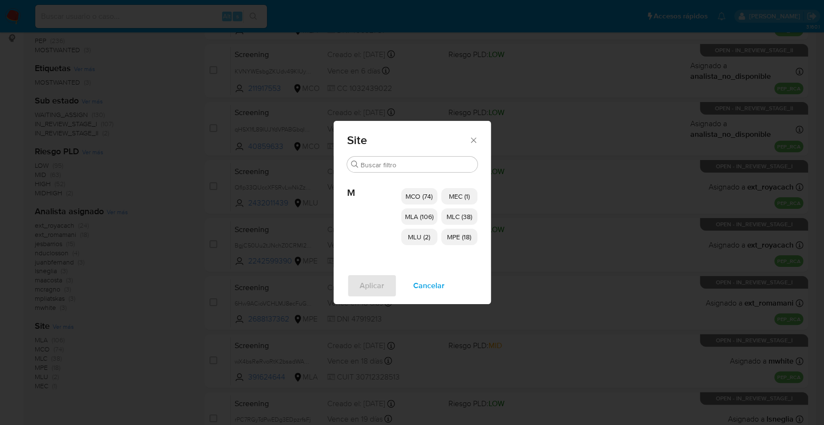
click at [404, 192] on p "MCO (74)" at bounding box center [419, 196] width 36 height 16
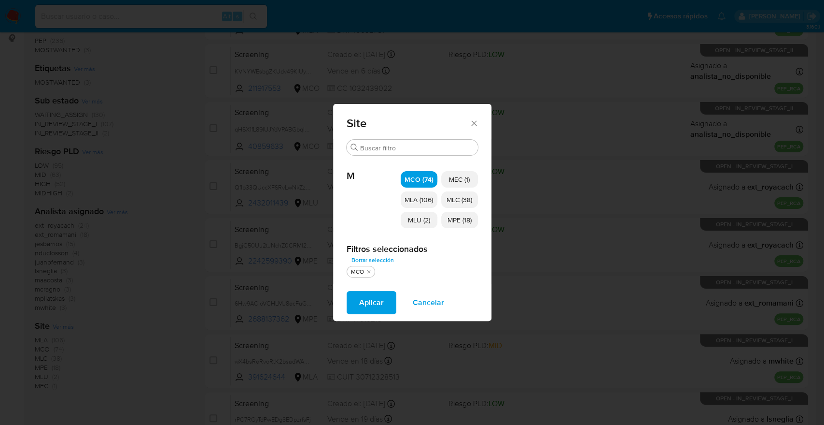
click at [408, 222] on span "MLU (2)" at bounding box center [419, 220] width 22 height 10
click at [449, 176] on span "MEC (1)" at bounding box center [459, 179] width 21 height 10
click at [448, 198] on span "MLC (38)" at bounding box center [460, 200] width 26 height 10
click at [451, 219] on span "MPE (18)" at bounding box center [460, 220] width 24 height 10
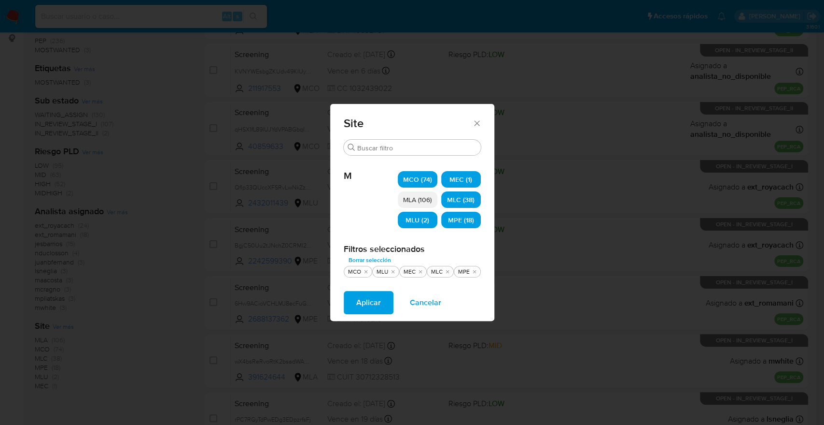
click at [389, 307] on button "Aplicar" at bounding box center [369, 302] width 50 height 23
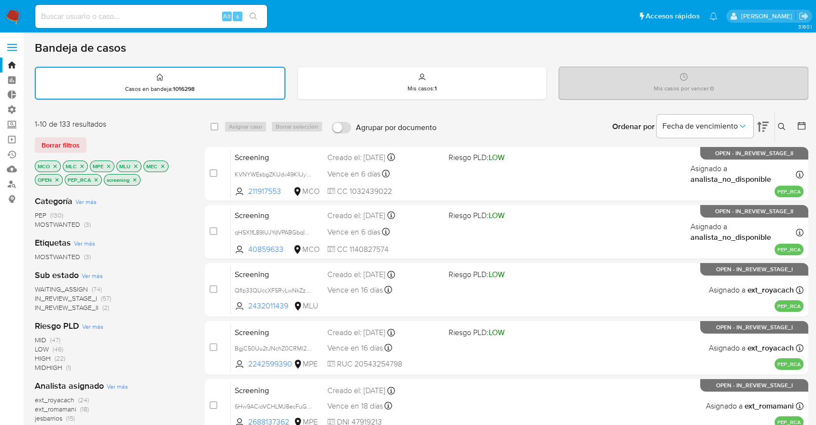
click at [133, 134] on div "1-10 de 133 resultados Borrar filtros MCO MLC MPE MLU MEC OPEN PEP_RCA screening" at bounding box center [112, 153] width 155 height 69
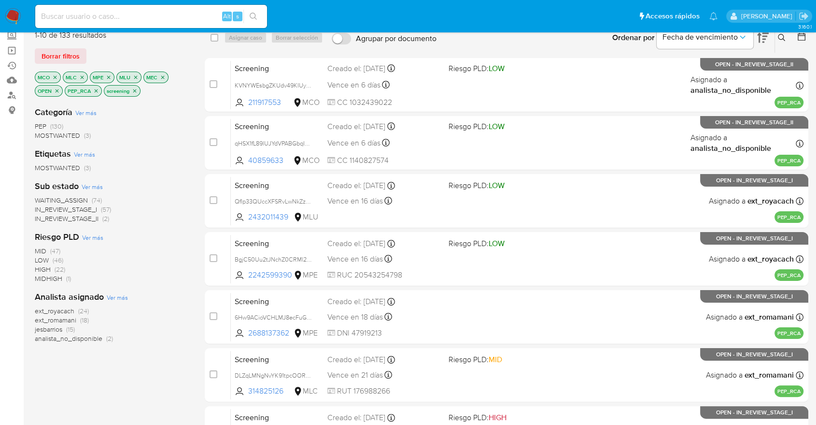
scroll to position [107, 0]
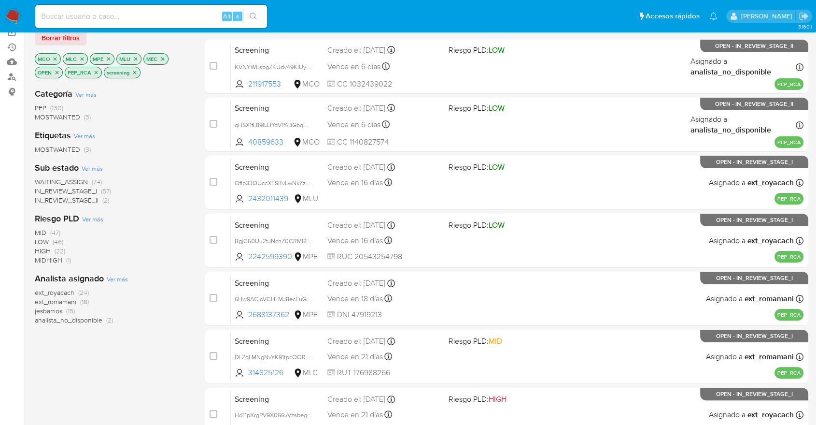
click at [46, 177] on span "WAITING_ASSIGN" at bounding box center [61, 182] width 53 height 10
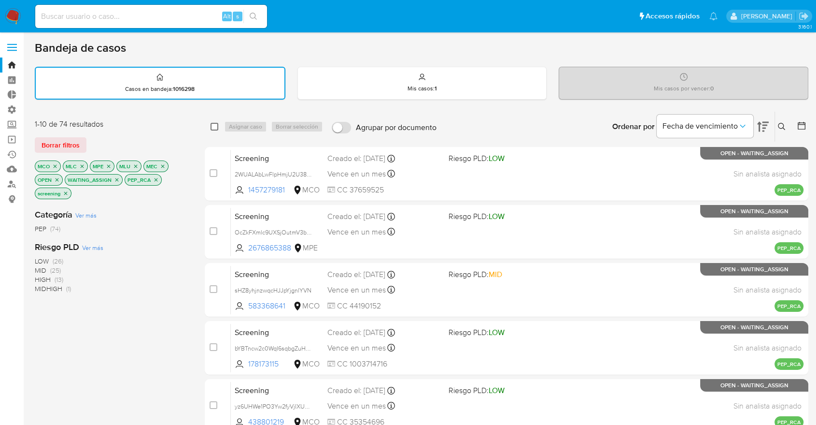
click at [213, 125] on input "checkbox" at bounding box center [215, 127] width 8 height 8
checkbox input "true"
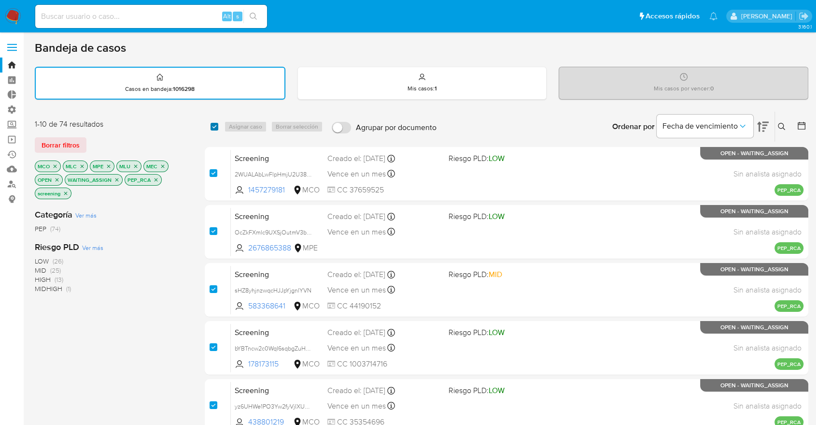
checkbox input "true"
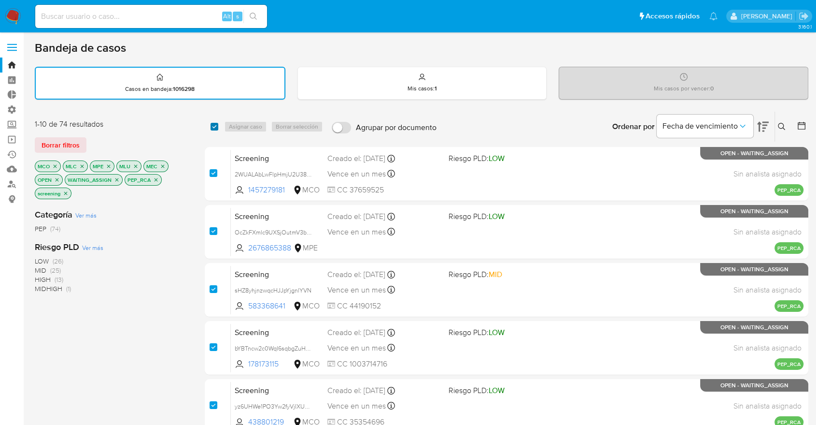
checkbox input "true"
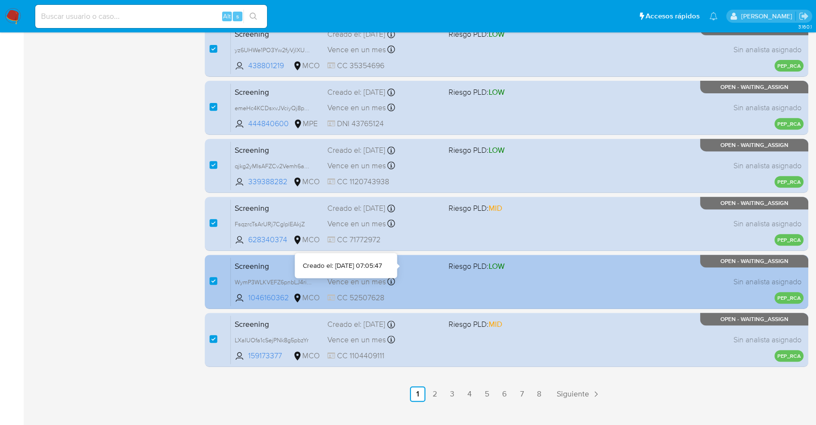
scroll to position [373, 0]
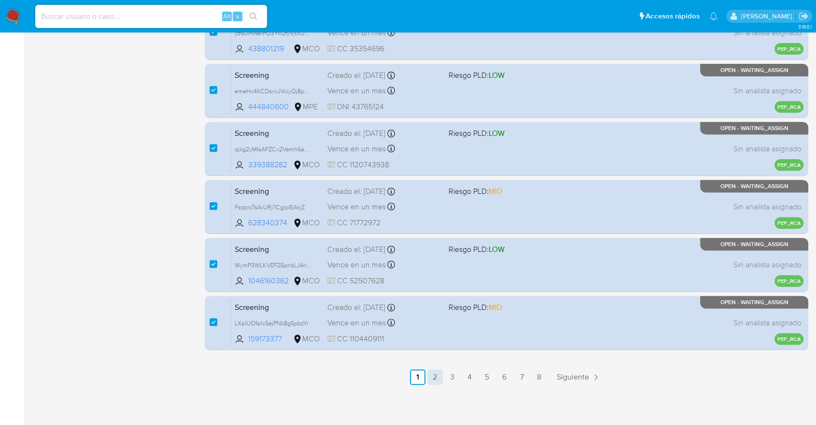
click at [440, 372] on link "2" at bounding box center [434, 376] width 15 height 15
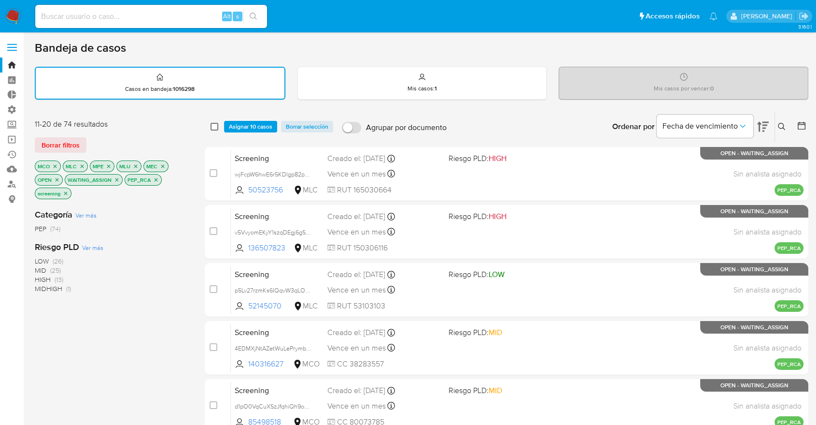
click at [217, 127] on input "checkbox" at bounding box center [215, 127] width 8 height 8
checkbox input "true"
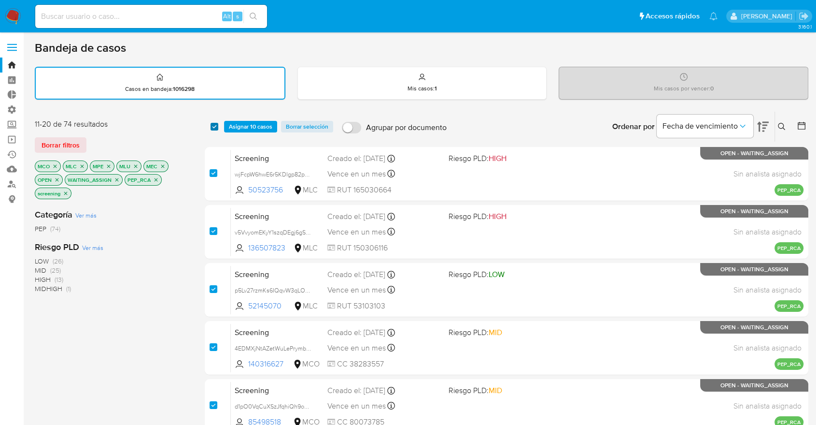
checkbox input "true"
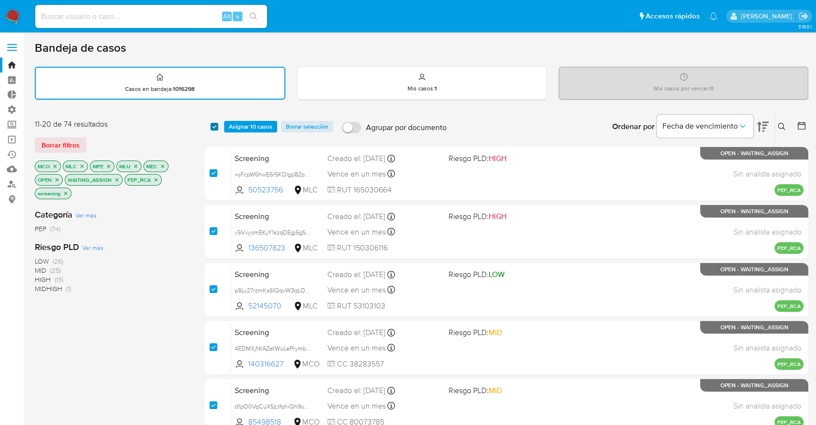
checkbox input "true"
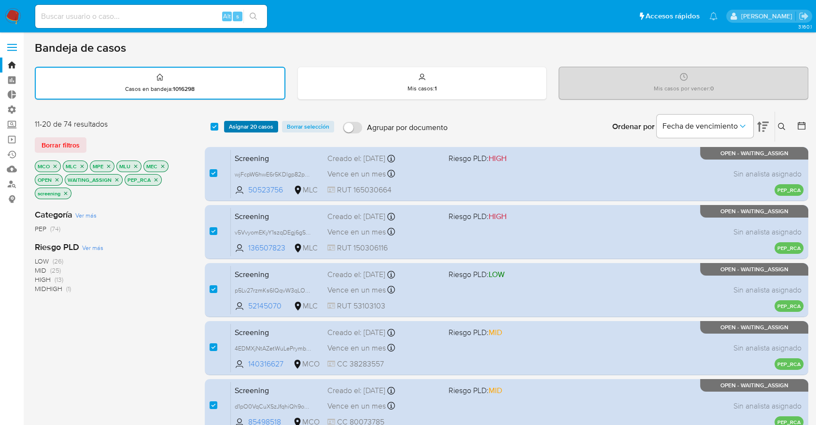
click at [231, 126] on span "Asignar 20 casos" at bounding box center [251, 127] width 44 height 10
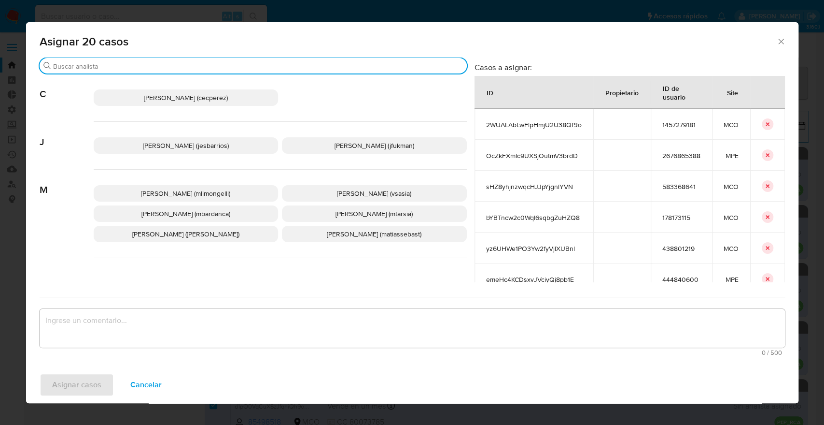
click at [189, 69] on input "Buscar" at bounding box center [258, 66] width 410 height 9
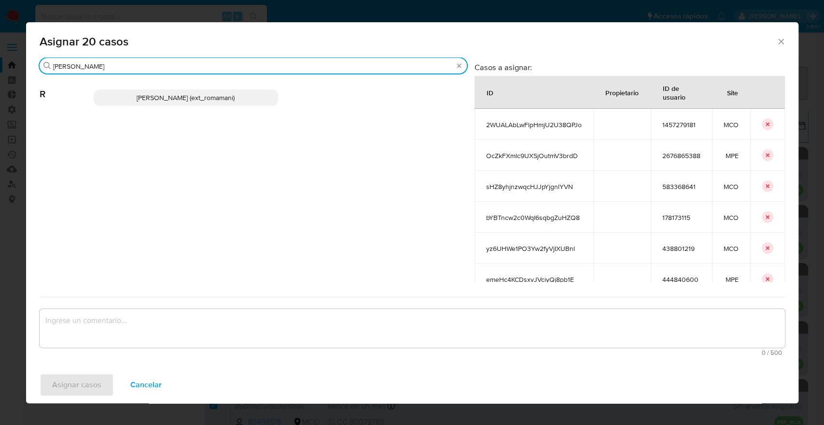
type input "rosa"
click at [241, 102] on p "Rosalia Mamani (ext_romamani)" at bounding box center [186, 97] width 185 height 16
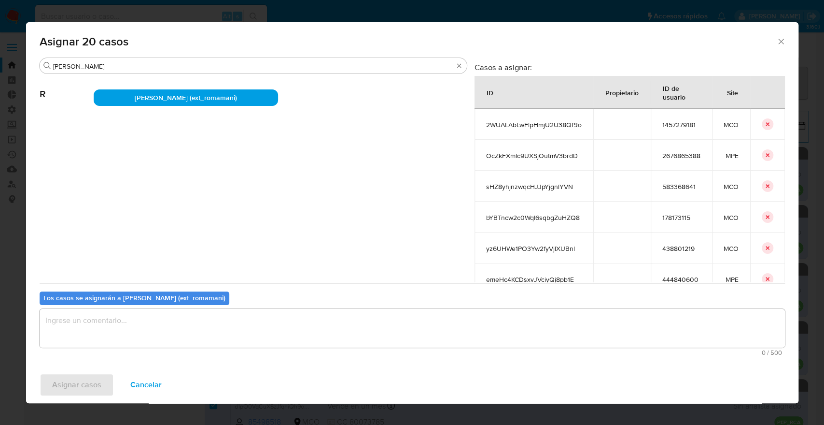
click at [211, 327] on textarea "assign-modal" at bounding box center [413, 328] width 746 height 39
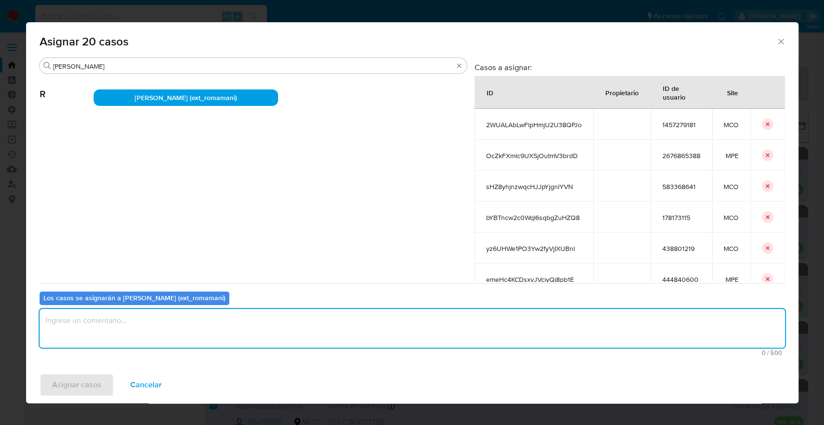
paste textarea "Asignación."
type textarea "Asignación."
click at [104, 378] on button "Asignar casos" at bounding box center [77, 384] width 74 height 23
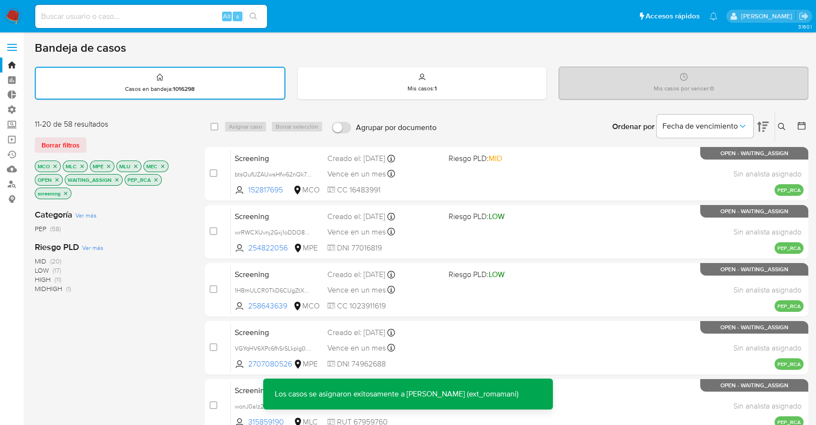
click at [576, 49] on div "Bandeja de casos" at bounding box center [422, 48] width 774 height 14
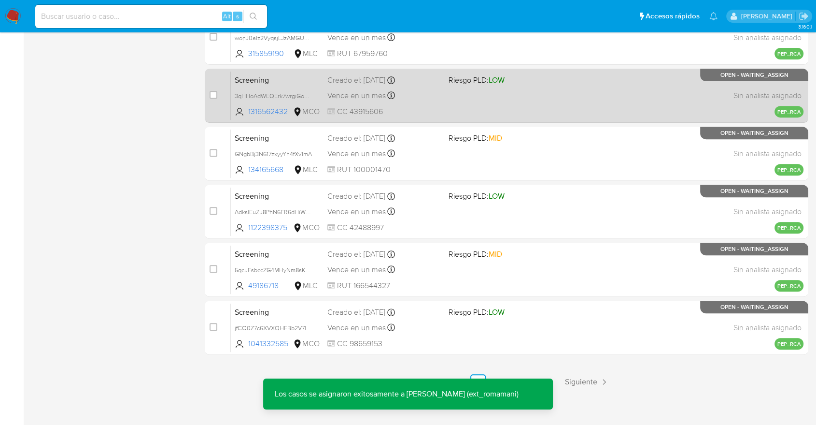
scroll to position [373, 0]
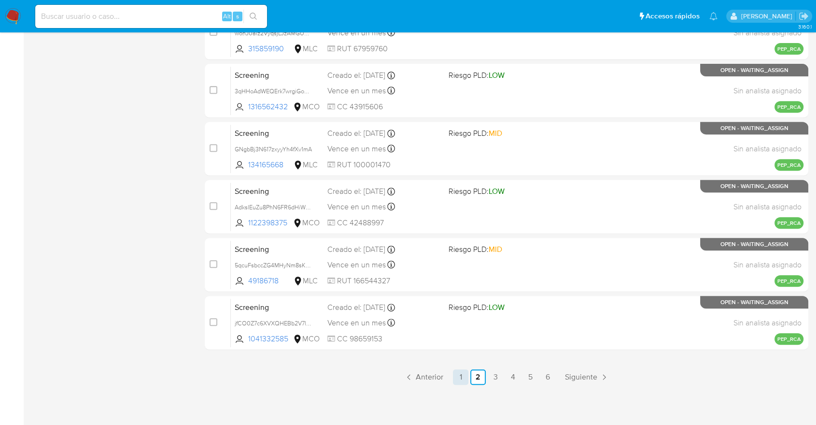
click at [464, 373] on link "1" at bounding box center [460, 376] width 15 height 15
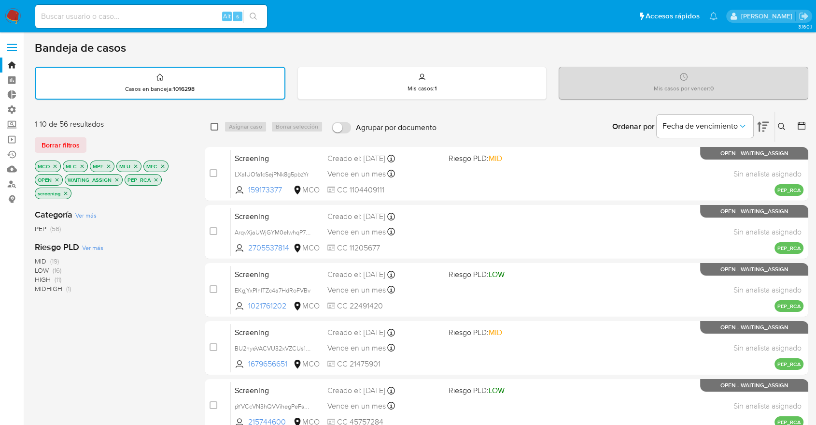
click at [213, 125] on input "checkbox" at bounding box center [215, 127] width 8 height 8
checkbox input "true"
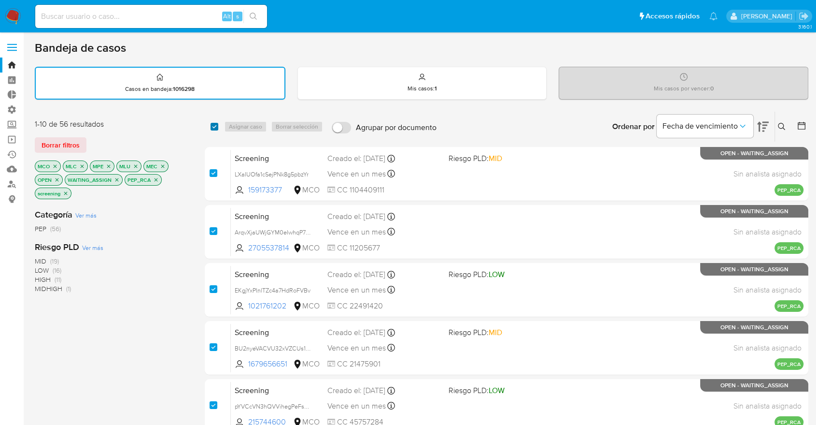
checkbox input "true"
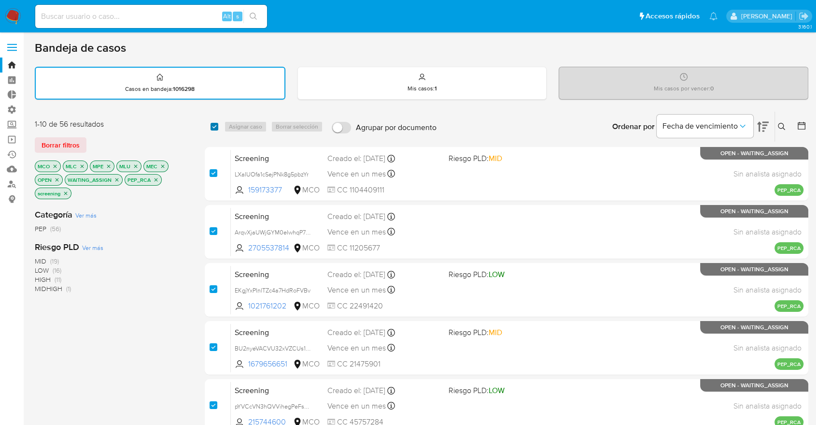
checkbox input "true"
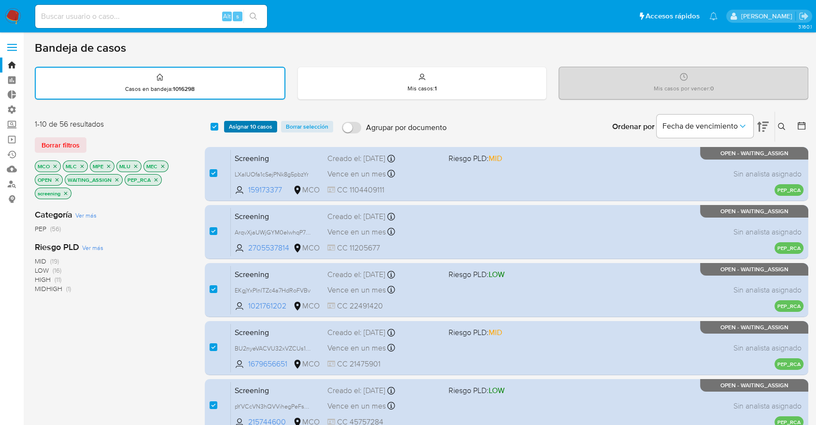
click at [232, 124] on span "Asignar 10 casos" at bounding box center [250, 127] width 43 height 10
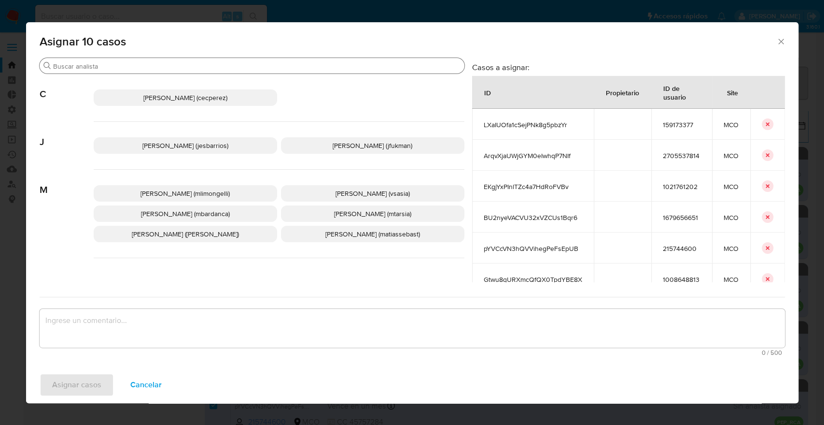
click at [216, 68] on input "Buscar" at bounding box center [257, 66] width 408 height 9
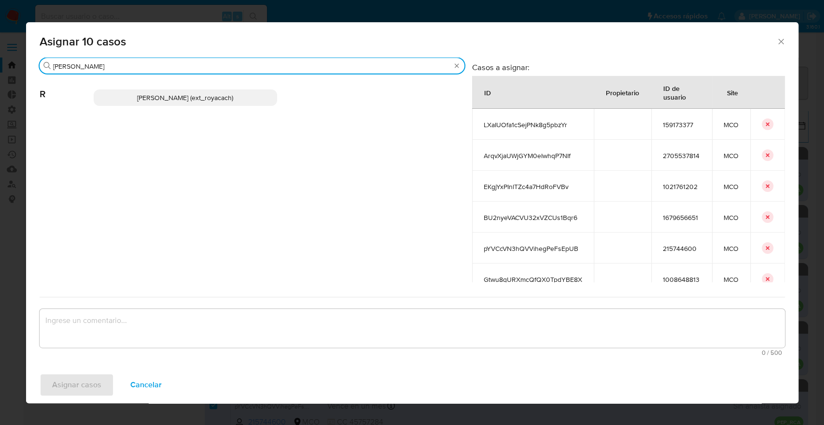
type input "romi"
click at [251, 97] on p "Romina Isabel Yacachury (ext_royacach)" at bounding box center [186, 97] width 184 height 16
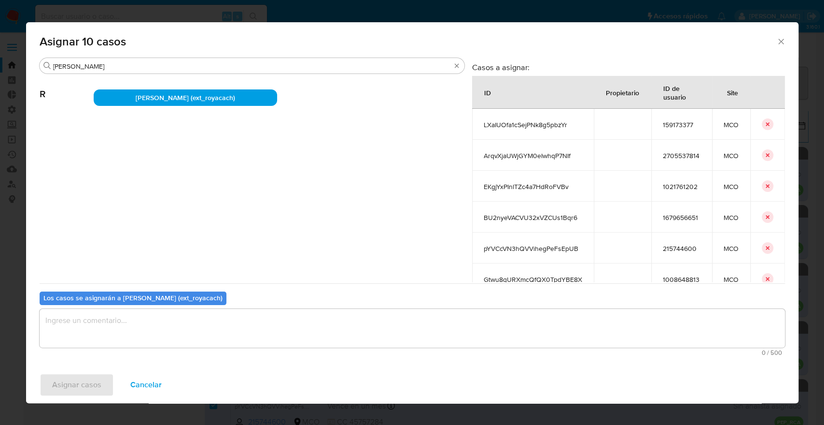
click at [161, 326] on textarea "assign-modal" at bounding box center [413, 328] width 746 height 39
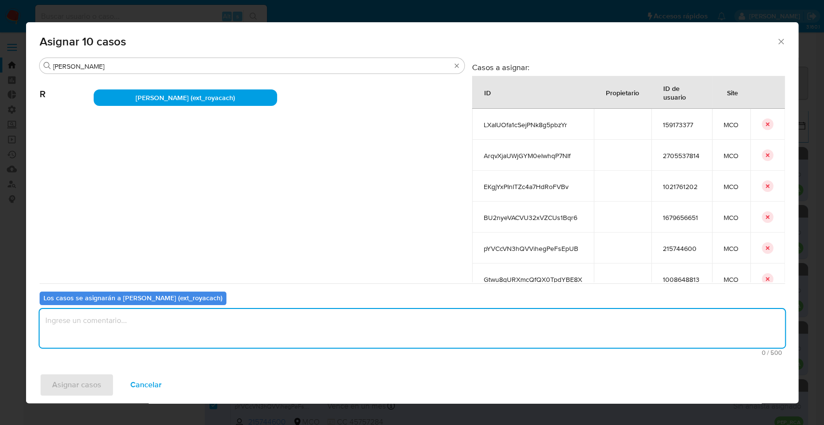
paste textarea "Asignación."
type textarea "Asignación."
click at [108, 382] on button "Asignar casos" at bounding box center [77, 384] width 74 height 23
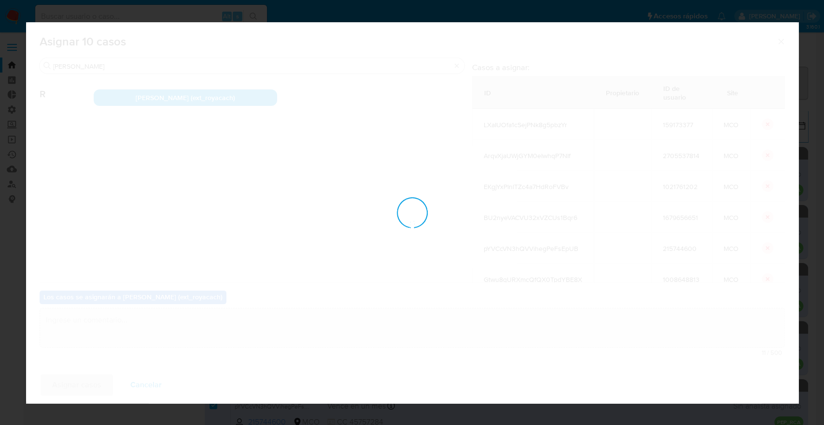
checkbox input "false"
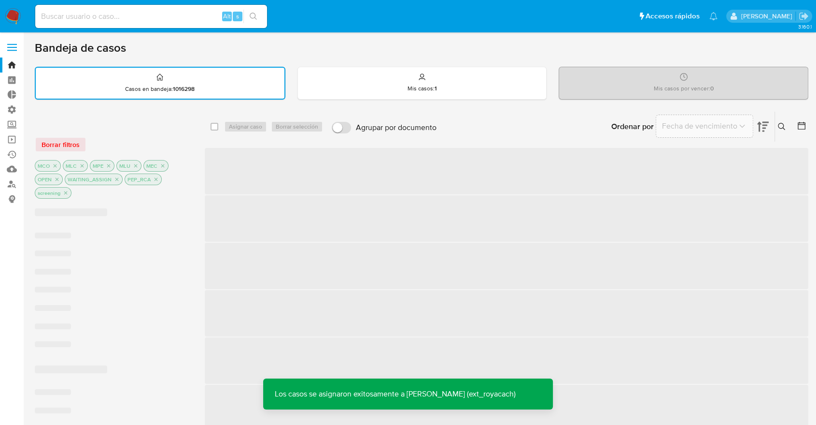
click at [163, 142] on div "Borrar filtros" at bounding box center [112, 144] width 155 height 15
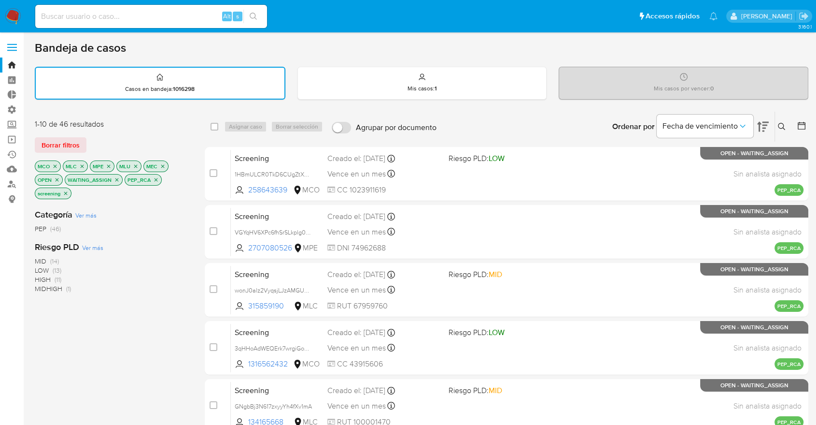
click at [118, 181] on icon "close-filter" at bounding box center [117, 180] width 6 height 6
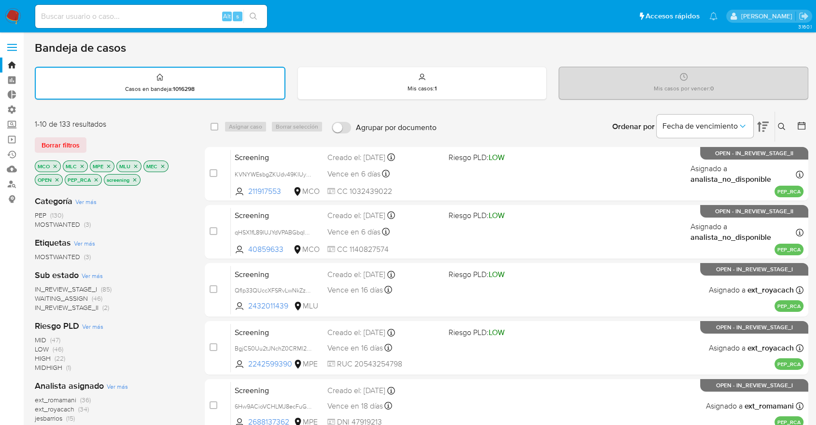
click at [147, 142] on div "Borrar filtros" at bounding box center [112, 144] width 155 height 15
click at [84, 145] on button "Borrar filtros" at bounding box center [61, 144] width 52 height 15
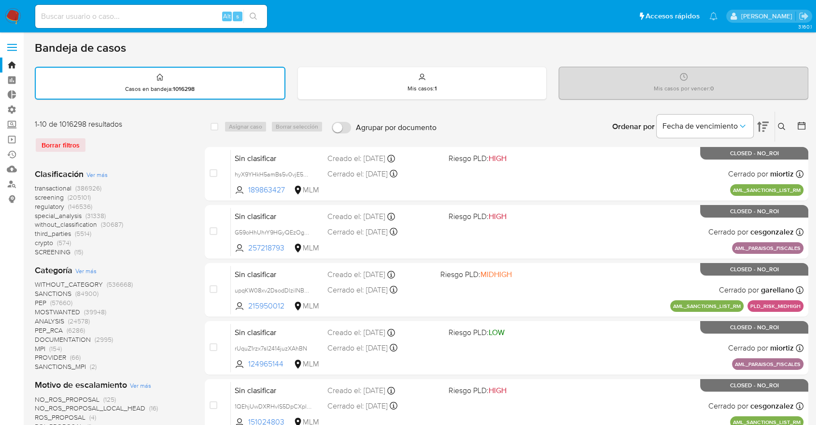
click at [38, 196] on span "screening" at bounding box center [49, 197] width 29 height 10
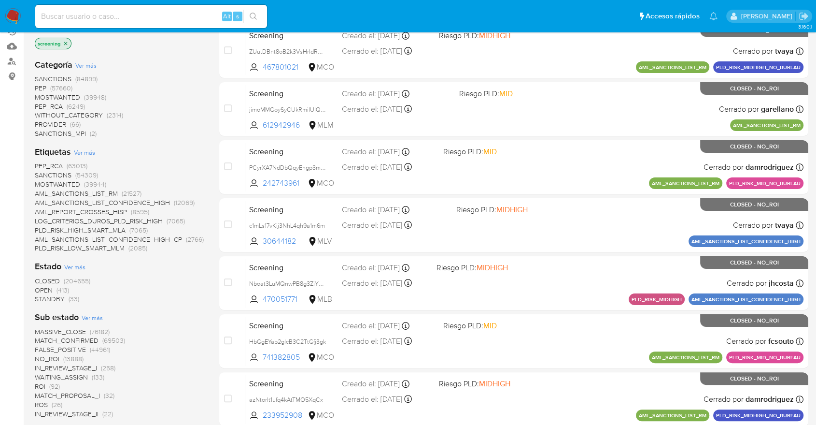
scroll to position [161, 0]
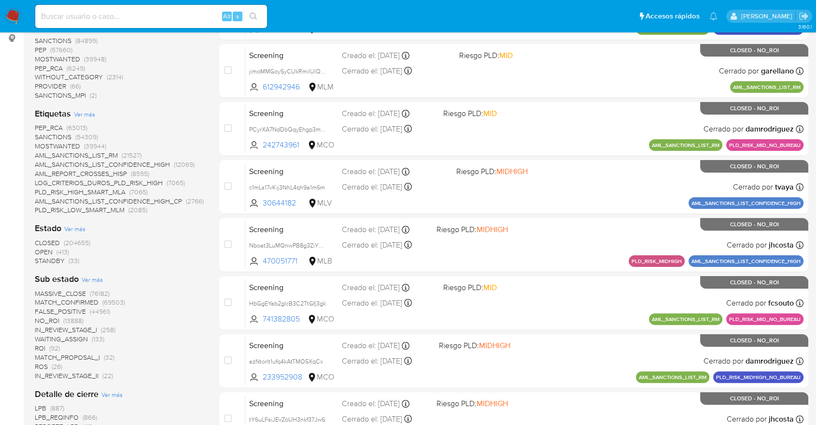
click at [42, 249] on span "OPEN" at bounding box center [44, 252] width 18 height 10
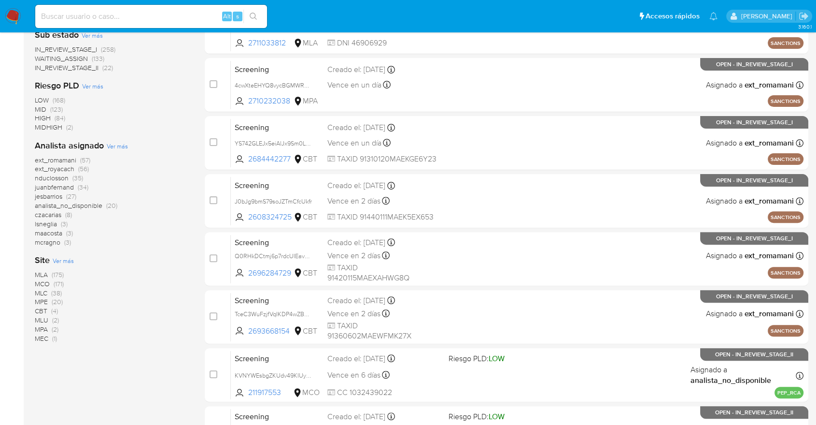
scroll to position [268, 0]
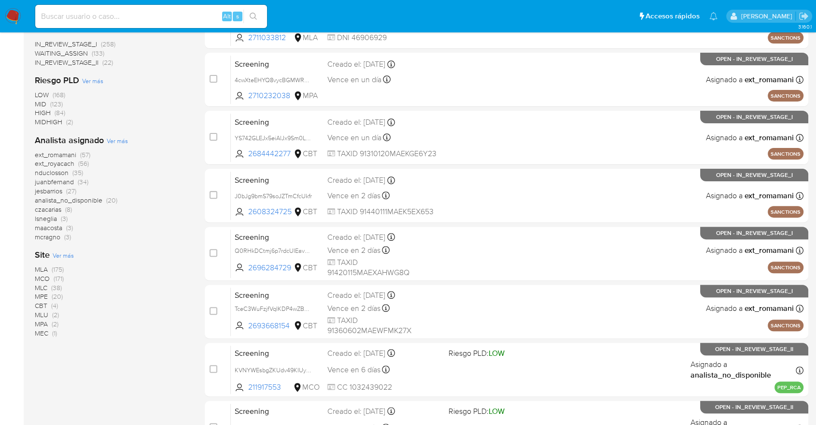
click at [175, 227] on div "ext_romamani (57) ext_royacach (56) nduclosson (35) juanbfernand (34) jesbarrio…" at bounding box center [112, 195] width 155 height 91
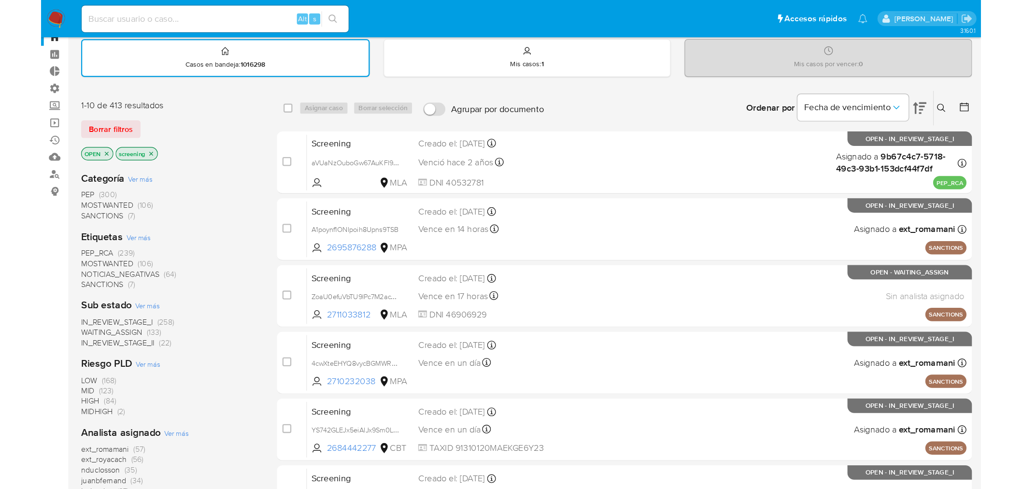
scroll to position [0, 0]
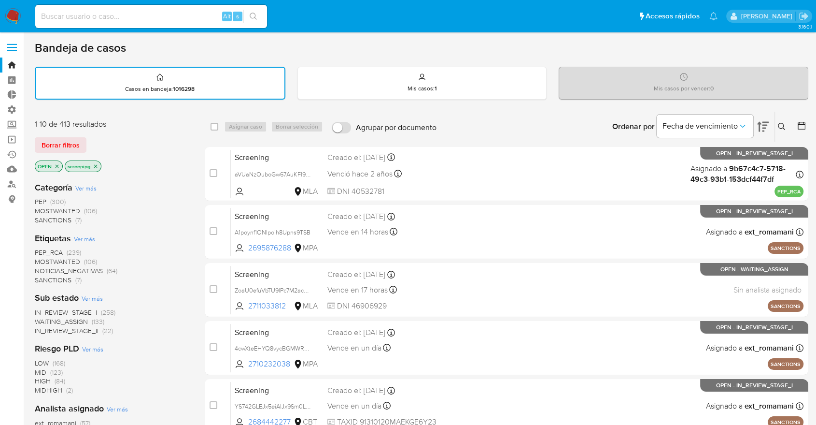
click at [123, 137] on div "Borrar filtros" at bounding box center [112, 144] width 155 height 15
click at [89, 138] on div "Borrar filtros" at bounding box center [112, 144] width 155 height 15
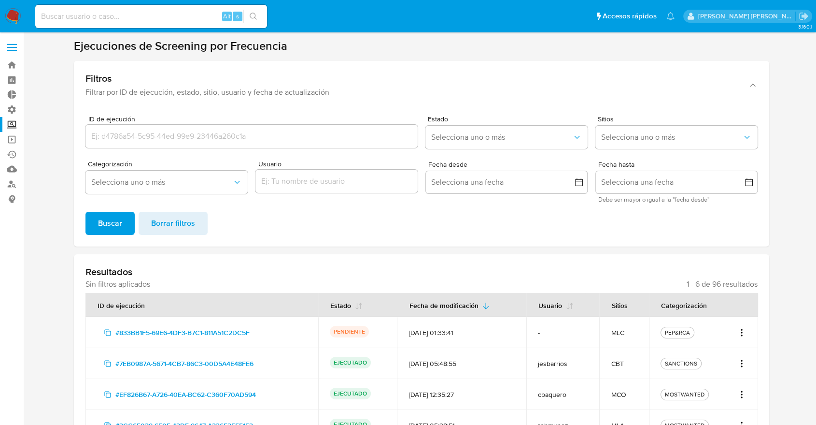
click at [745, 334] on icon "Acciones" at bounding box center [742, 333] width 10 height 12
click at [733, 372] on link "Ver registros" at bounding box center [710, 376] width 72 height 23
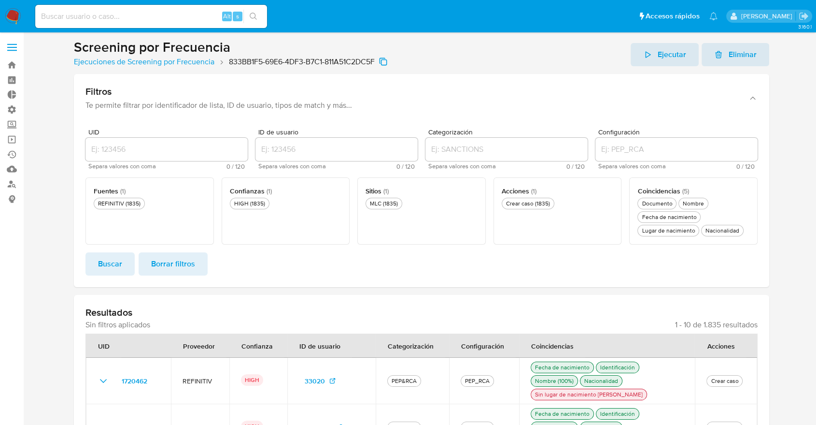
click at [784, 47] on section at bounding box center [422, 419] width 774 height 761
